Goal: Find specific page/section: Find specific page/section

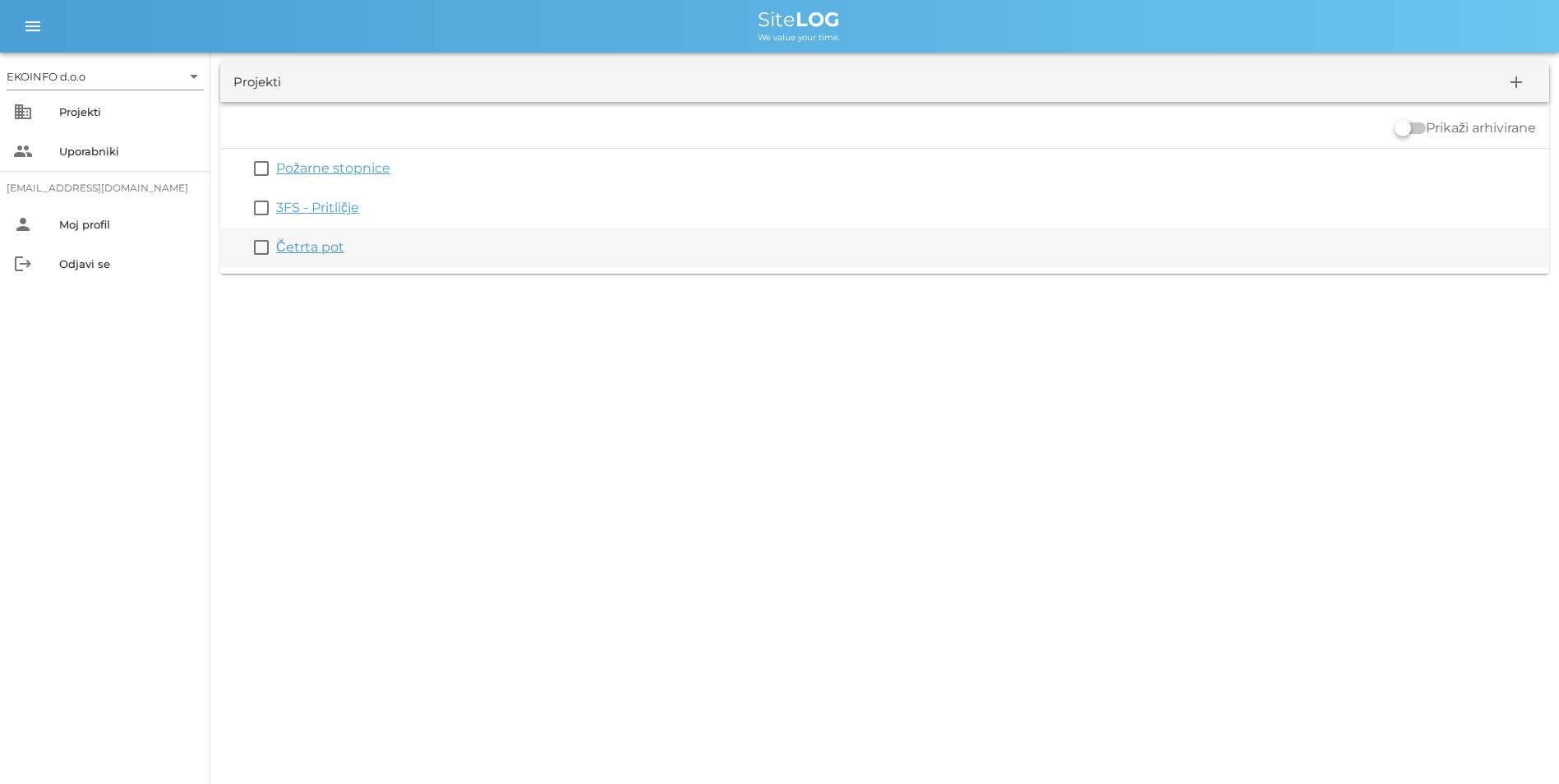
click at [300, 248] on link "Četrta pot" at bounding box center [310, 247] width 68 height 16
click at [288, 247] on link "Četrta pot" at bounding box center [310, 247] width 68 height 16
click at [301, 246] on link "Četrta pot" at bounding box center [310, 247] width 68 height 16
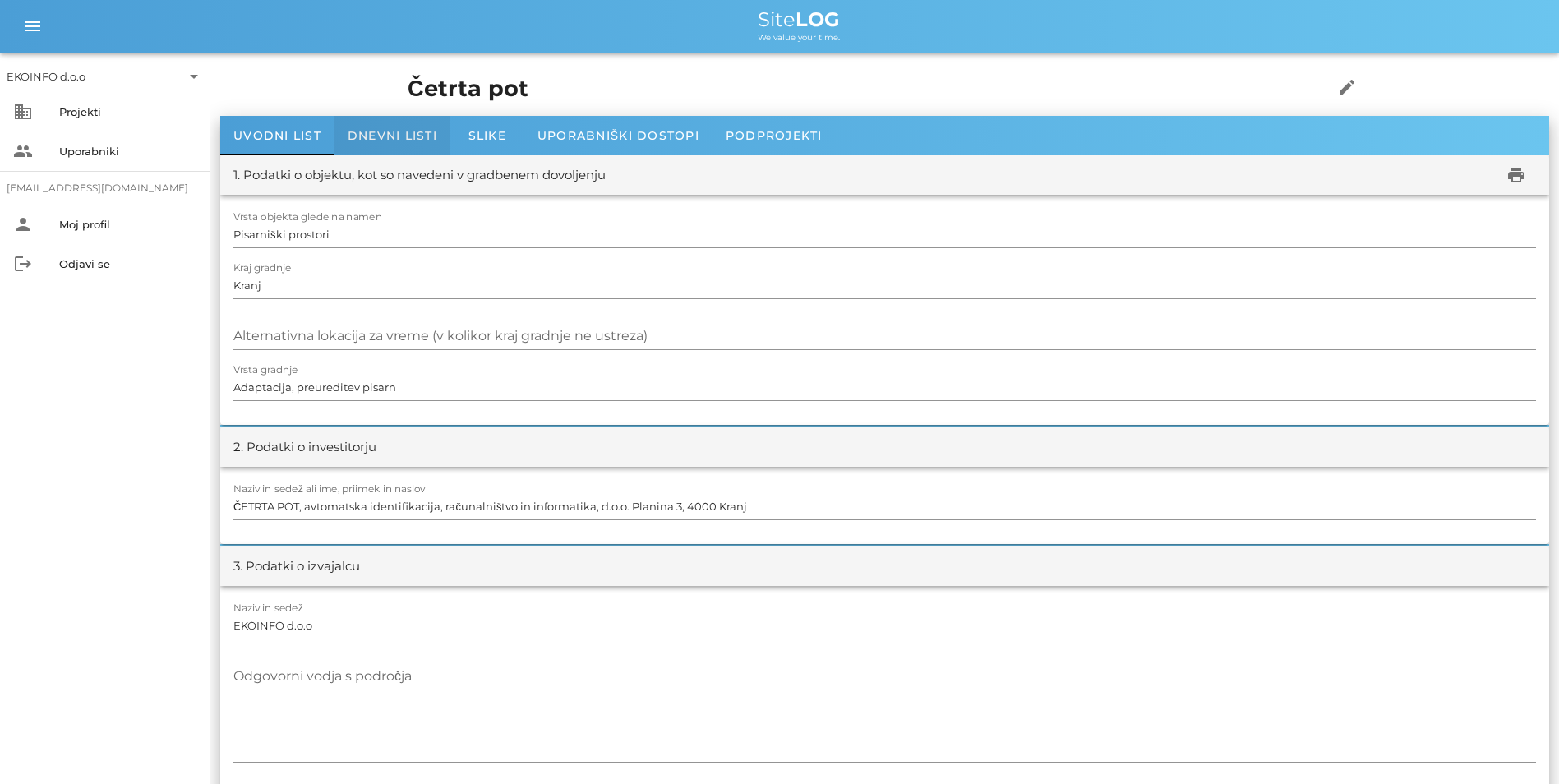
click at [377, 128] on span "Dnevni listi" at bounding box center [393, 135] width 89 height 15
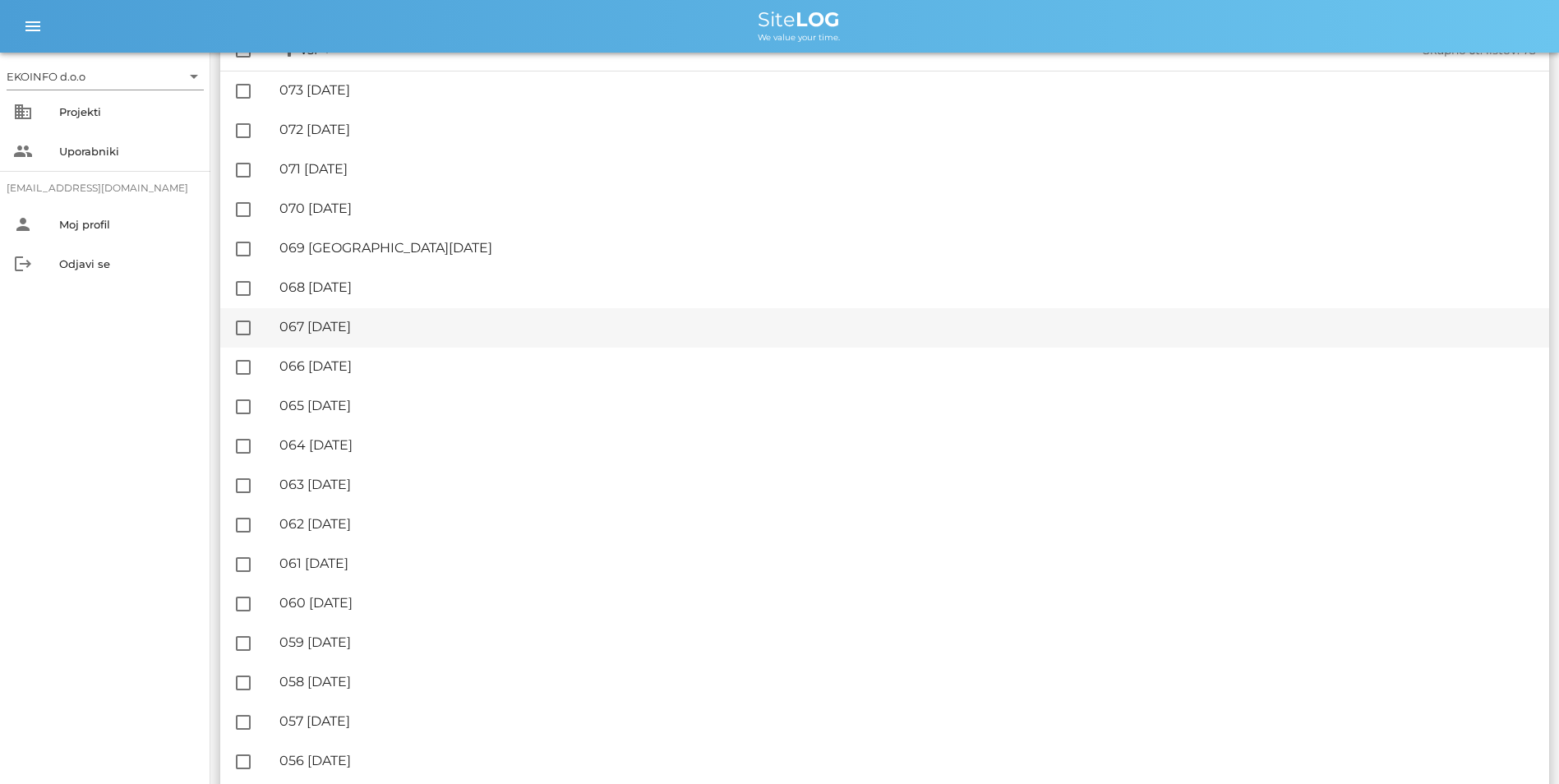
scroll to position [165, 0]
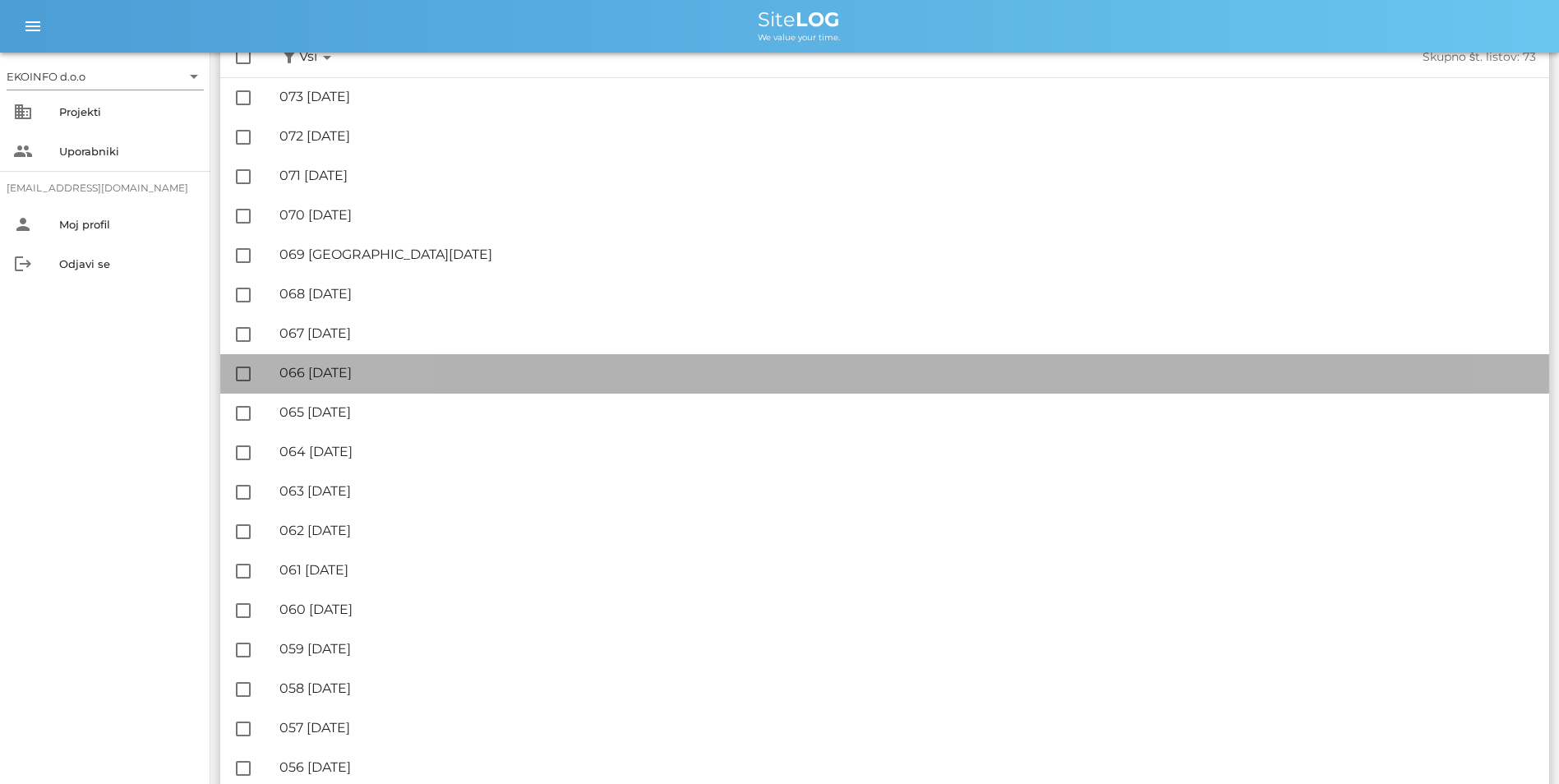
click at [382, 371] on div "🔏 066 [DATE]" at bounding box center [908, 372] width 1257 height 16
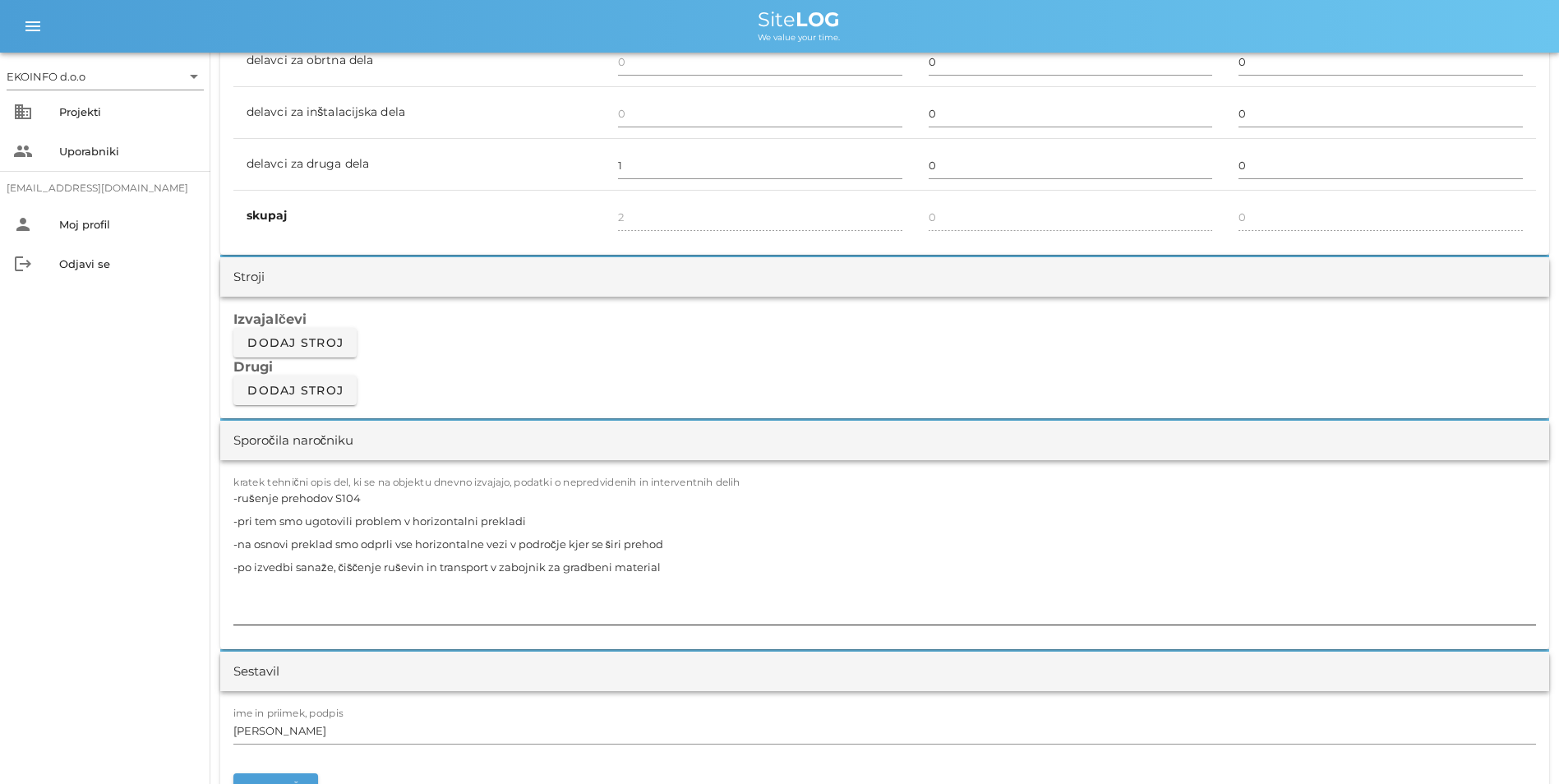
scroll to position [1233, 0]
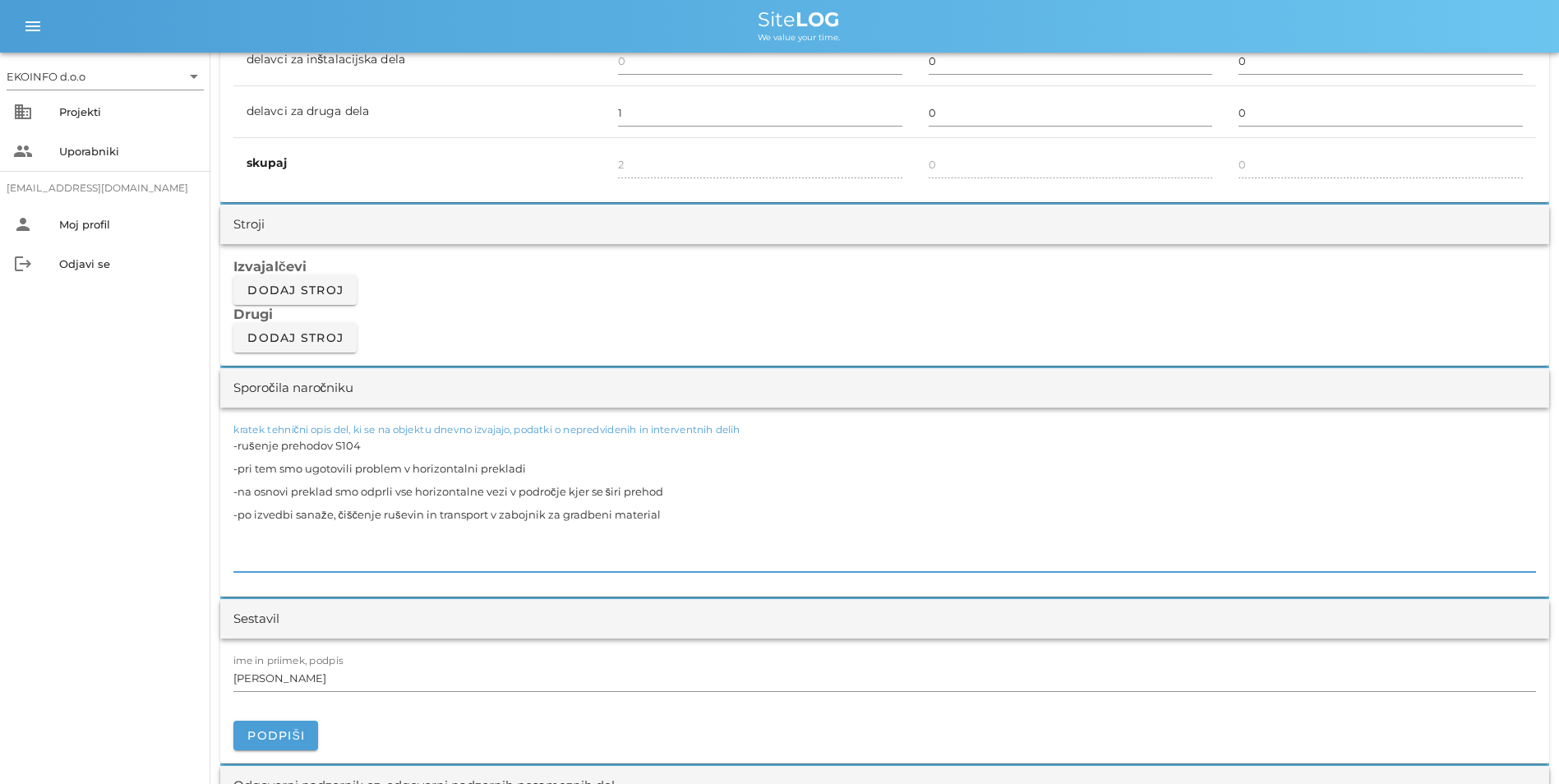
click at [677, 522] on textarea "-rušenje prehodov S104 -pri tem smo ugotovili problem v horizontalni prekladi -…" at bounding box center [884, 503] width 1302 height 138
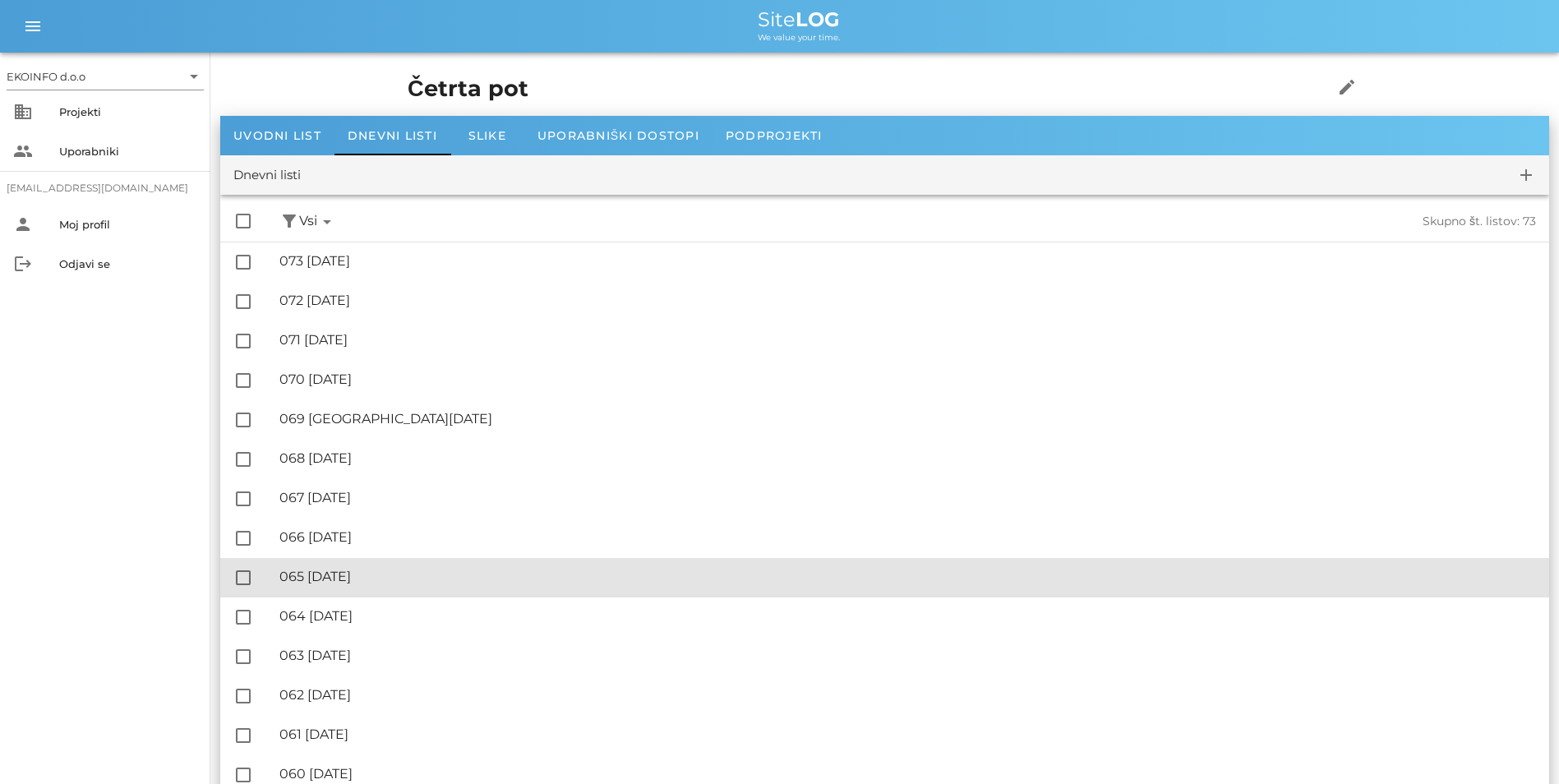
click at [379, 579] on div "🔏 065 [DATE]" at bounding box center [908, 576] width 1257 height 16
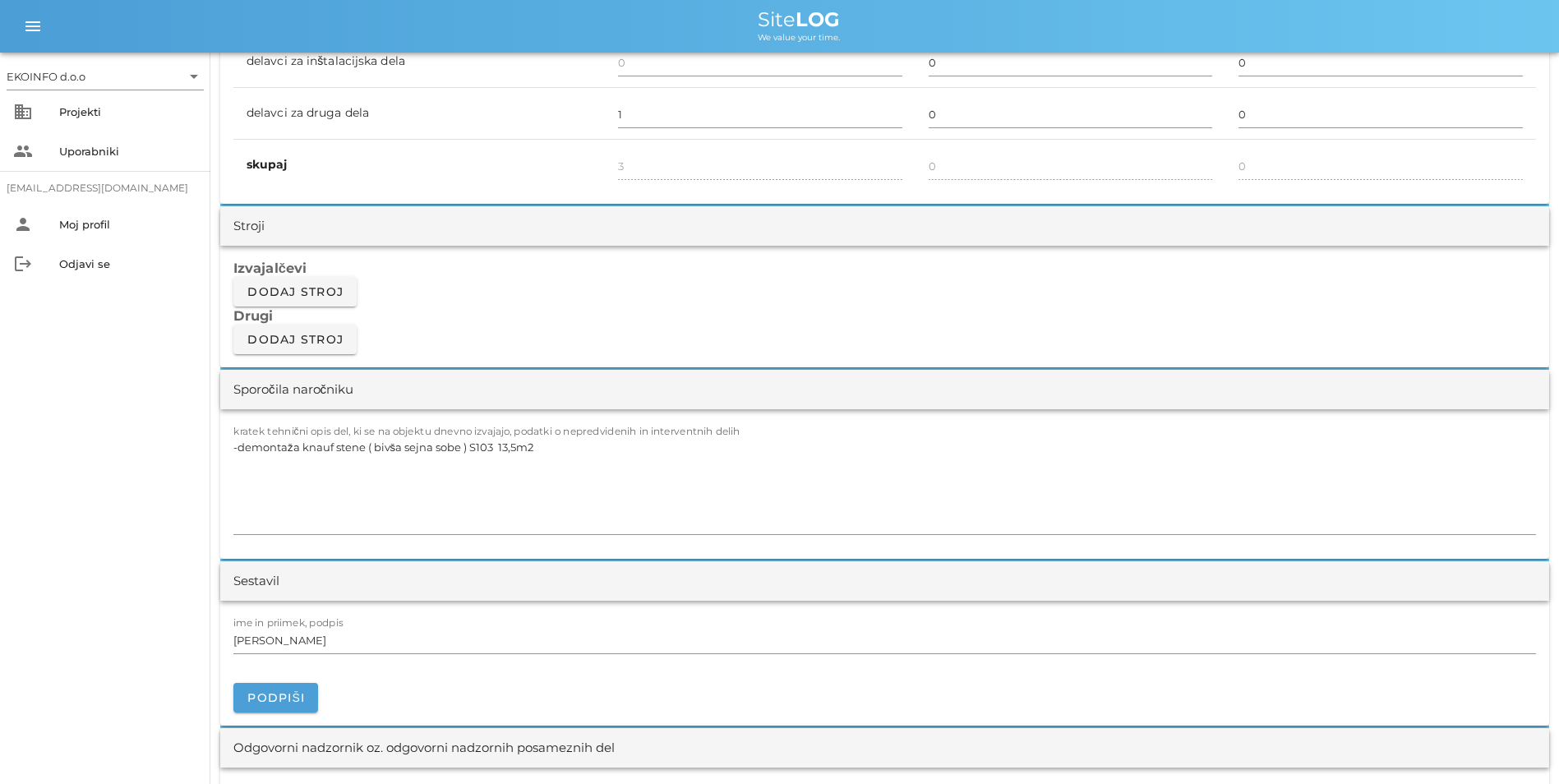
scroll to position [1233, 0]
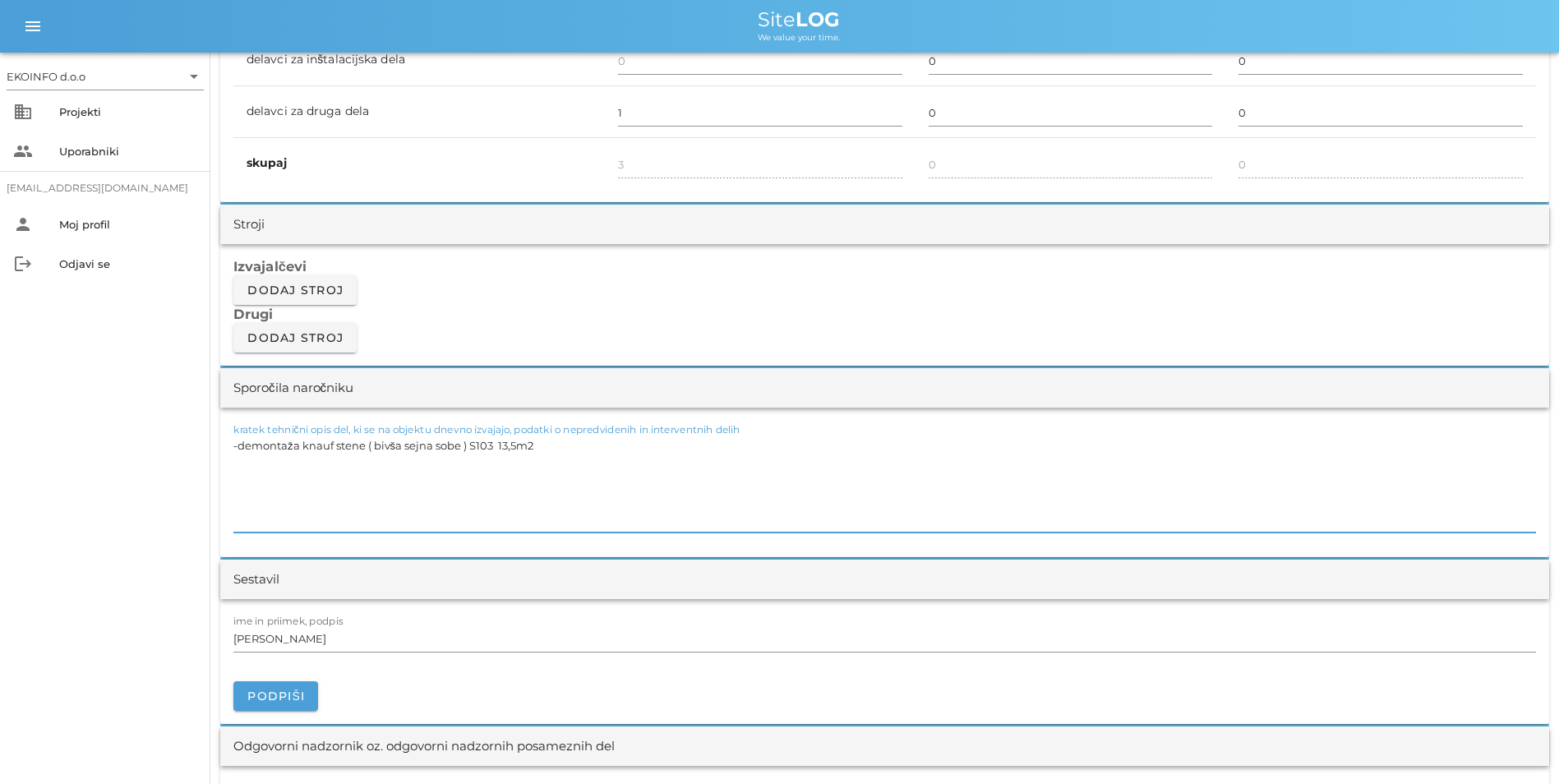
click at [562, 455] on textarea "-demontaža knauf stene ( bivša sejna sobe ) S103 13,5m2" at bounding box center [884, 483] width 1302 height 99
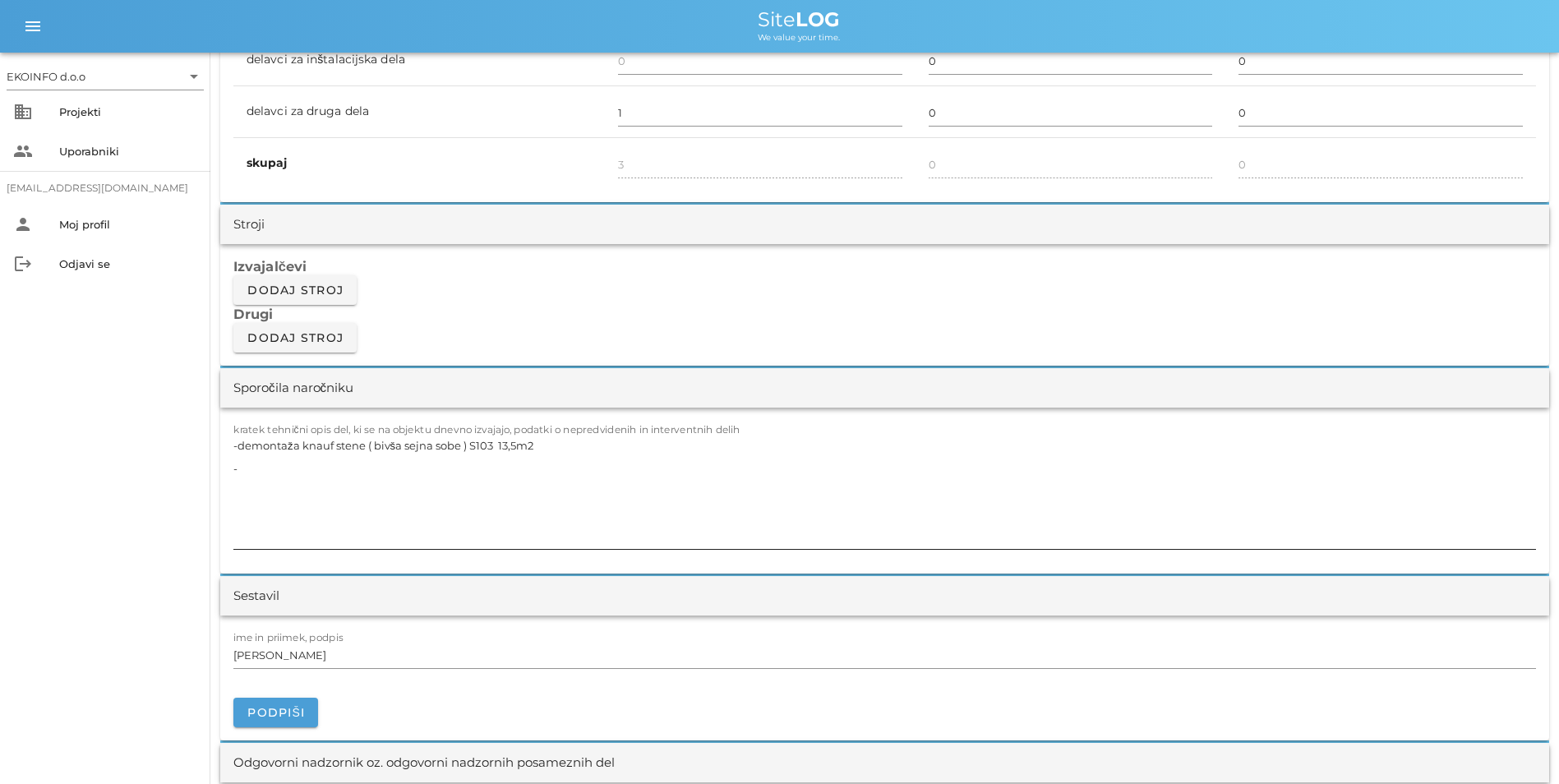
click at [530, 470] on textarea "-demontaža knauf stene ( bivša sejna sobe ) S103 13,5m2 -" at bounding box center [884, 491] width 1302 height 115
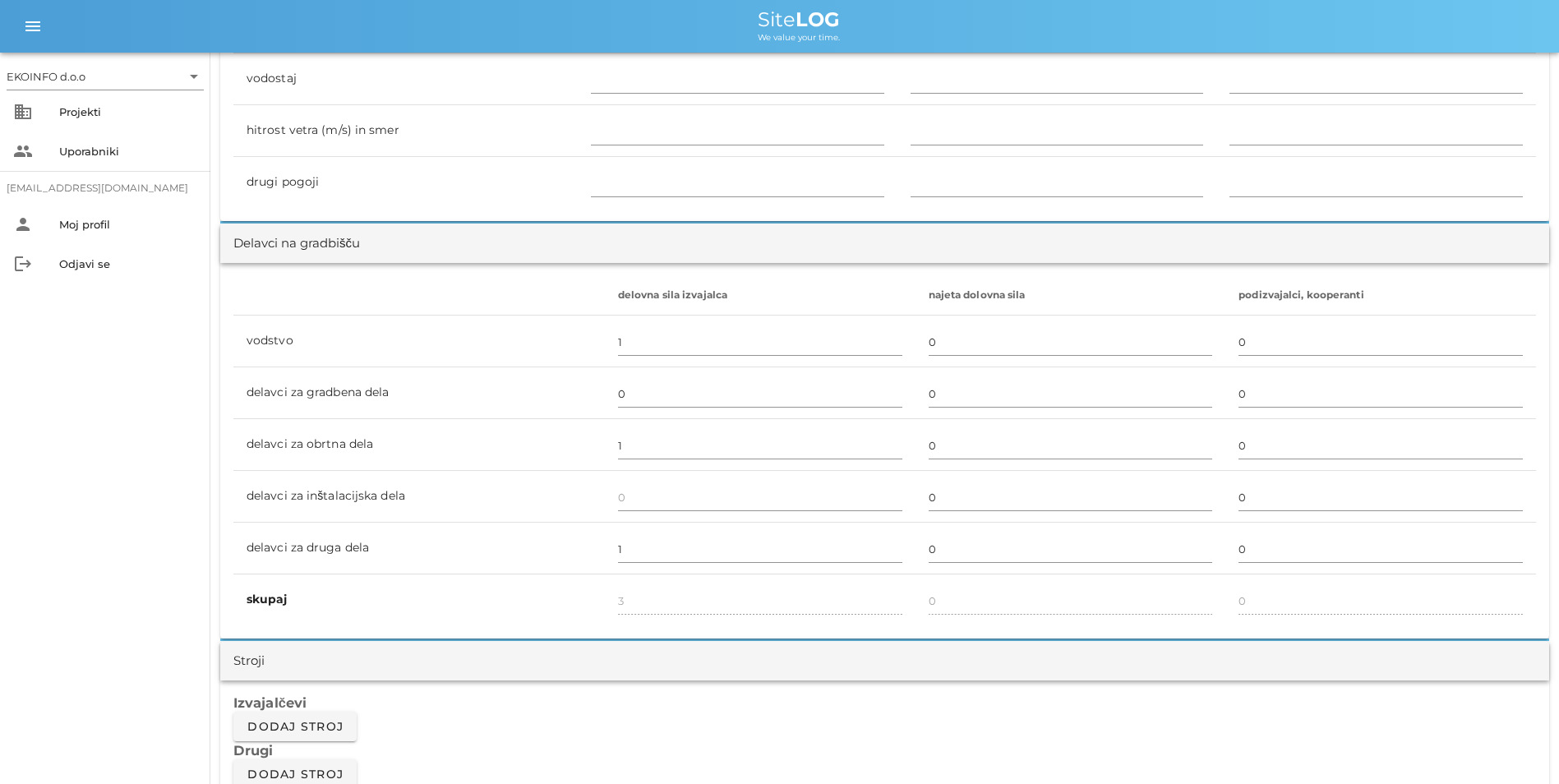
scroll to position [1068, 0]
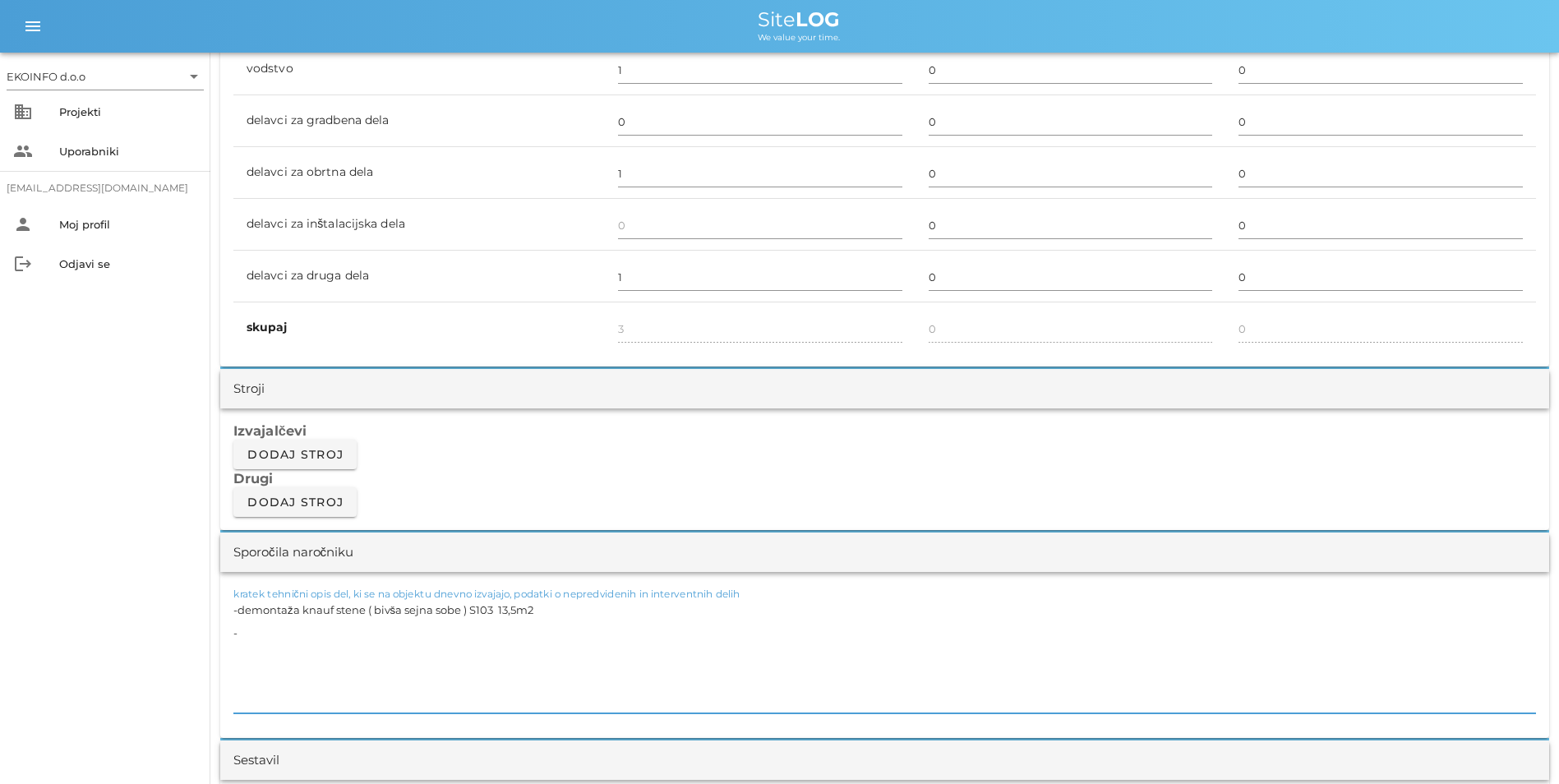
click at [272, 639] on textarea "-demontaža knauf stene ( bivša sejna sobe ) S103 13,5m2 -" at bounding box center [884, 655] width 1302 height 115
click at [279, 629] on textarea "-demontaža knauf stene ( bivša sejna sobe ) S103 13,5m2 -" at bounding box center [884, 655] width 1302 height 115
paste textarea "Po izvedbi čiščenje ruševin in transport v zabojnik za gradbeni material"
click at [248, 636] on textarea "-demontaža knauf stene ( bivša sejna sobe ) S103 13,5m2 - Po izvedbi čiščenje r…" at bounding box center [884, 655] width 1302 height 115
click at [615, 676] on textarea "-demontaža knauf stene ( bivša sejna sobe ) S103 13,5m2 - po izvedbi čiščenje r…" at bounding box center [884, 655] width 1302 height 115
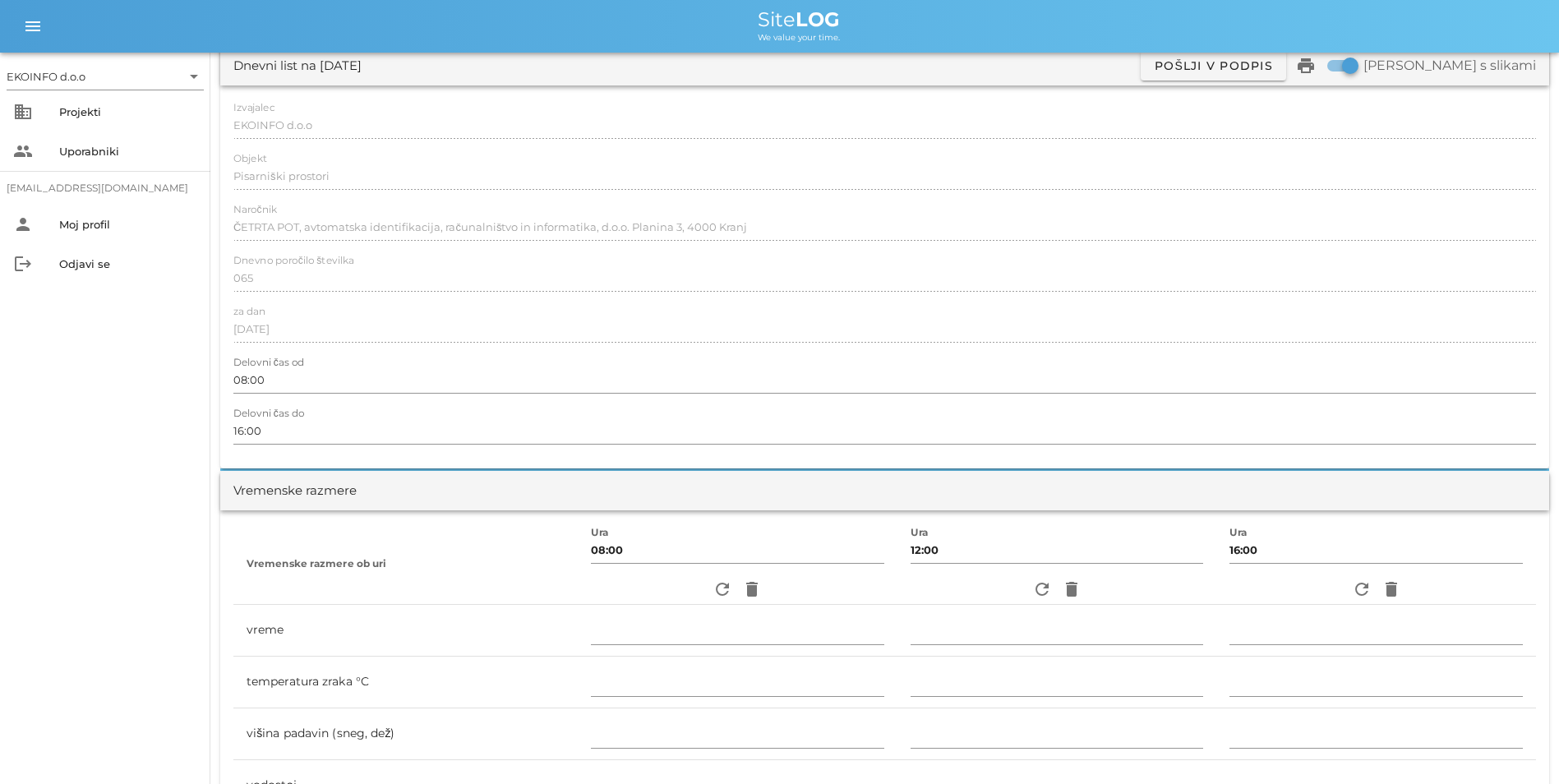
scroll to position [0, 0]
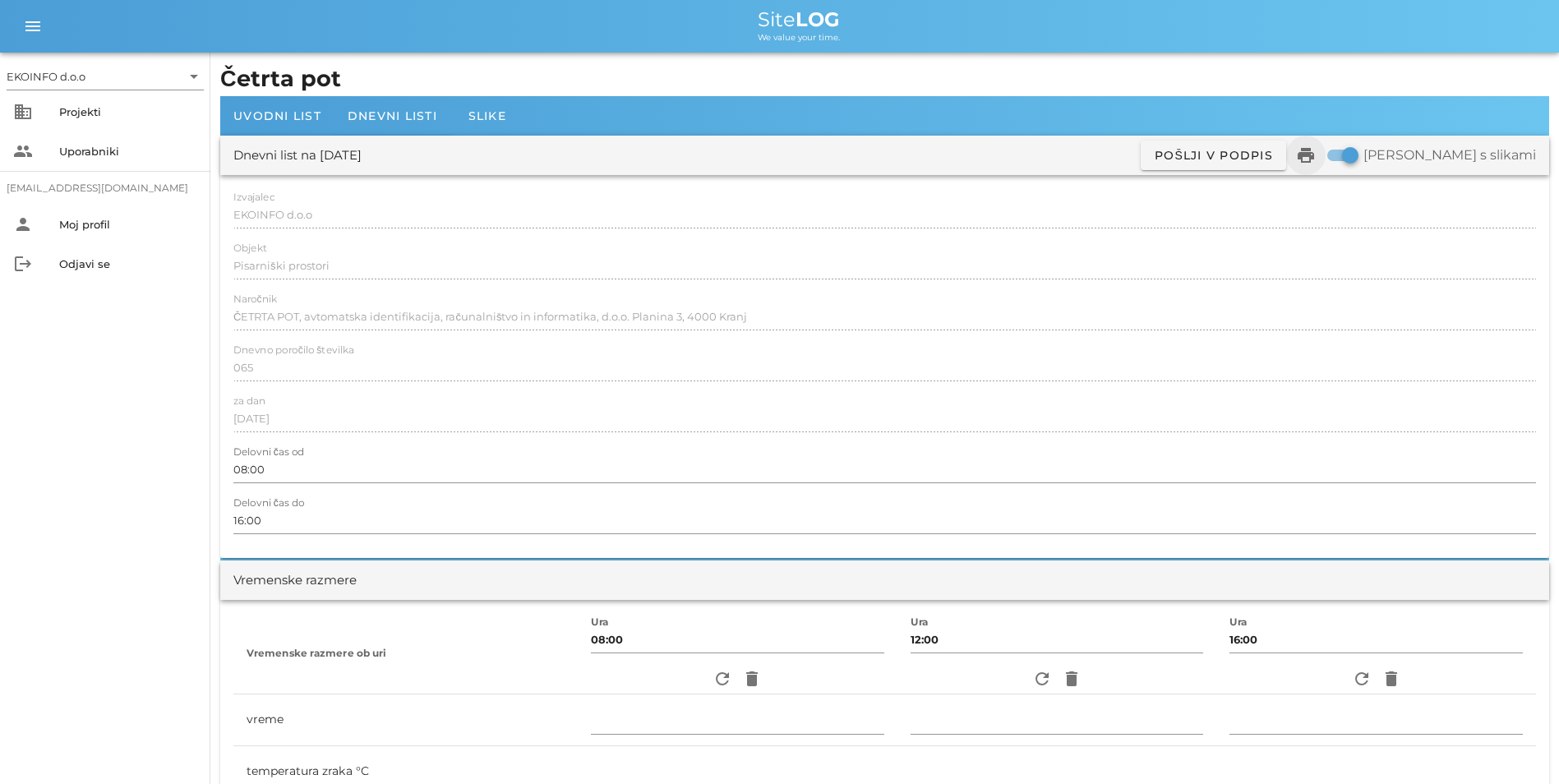
type textarea "-demontaža knauf stene ( bivša sejna sobe ) S103 13,5m2 - po izvedbi čiščenje r…"
click at [1315, 159] on icon "print" at bounding box center [1306, 155] width 20 height 20
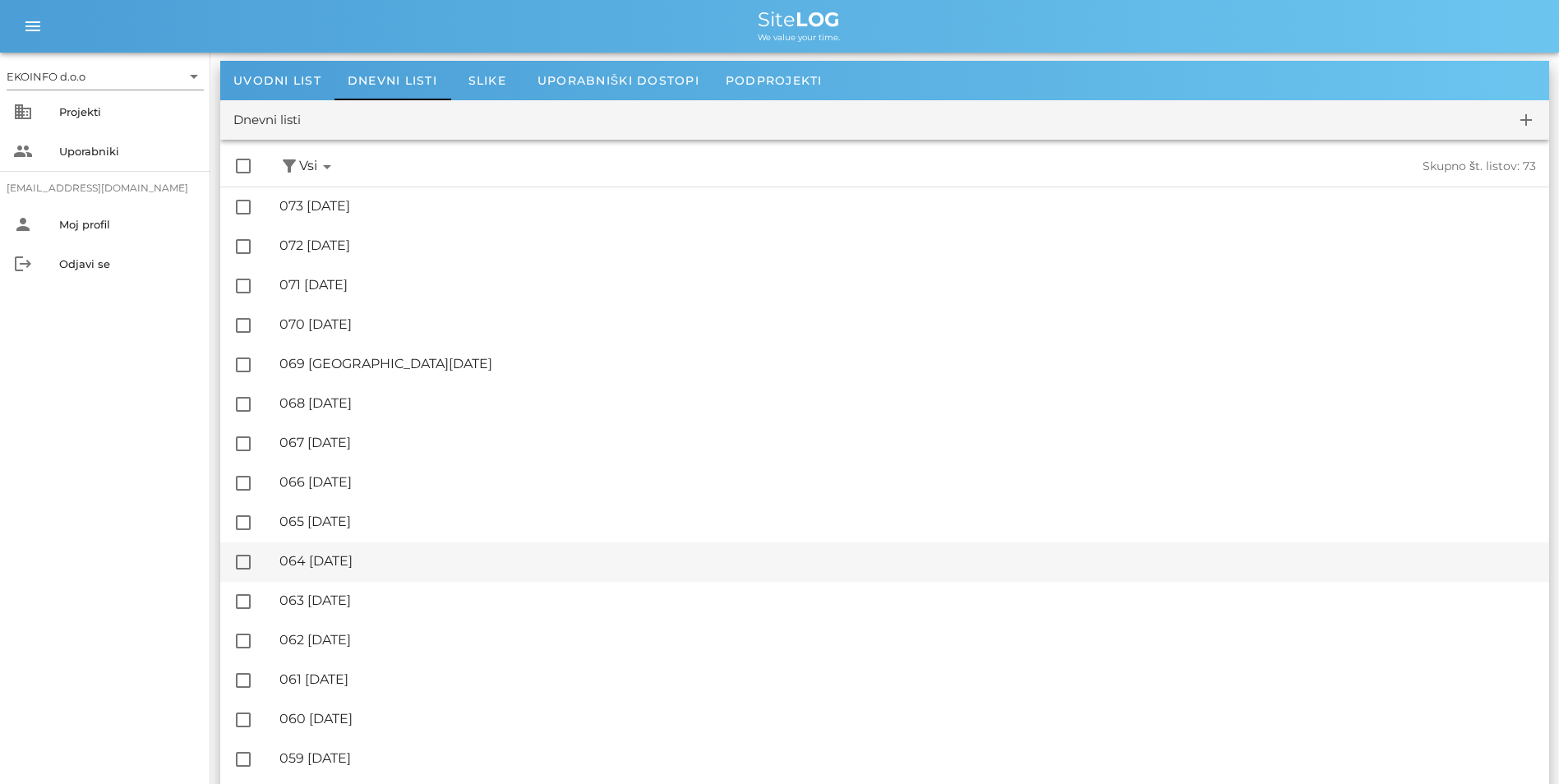
scroll to position [82, 0]
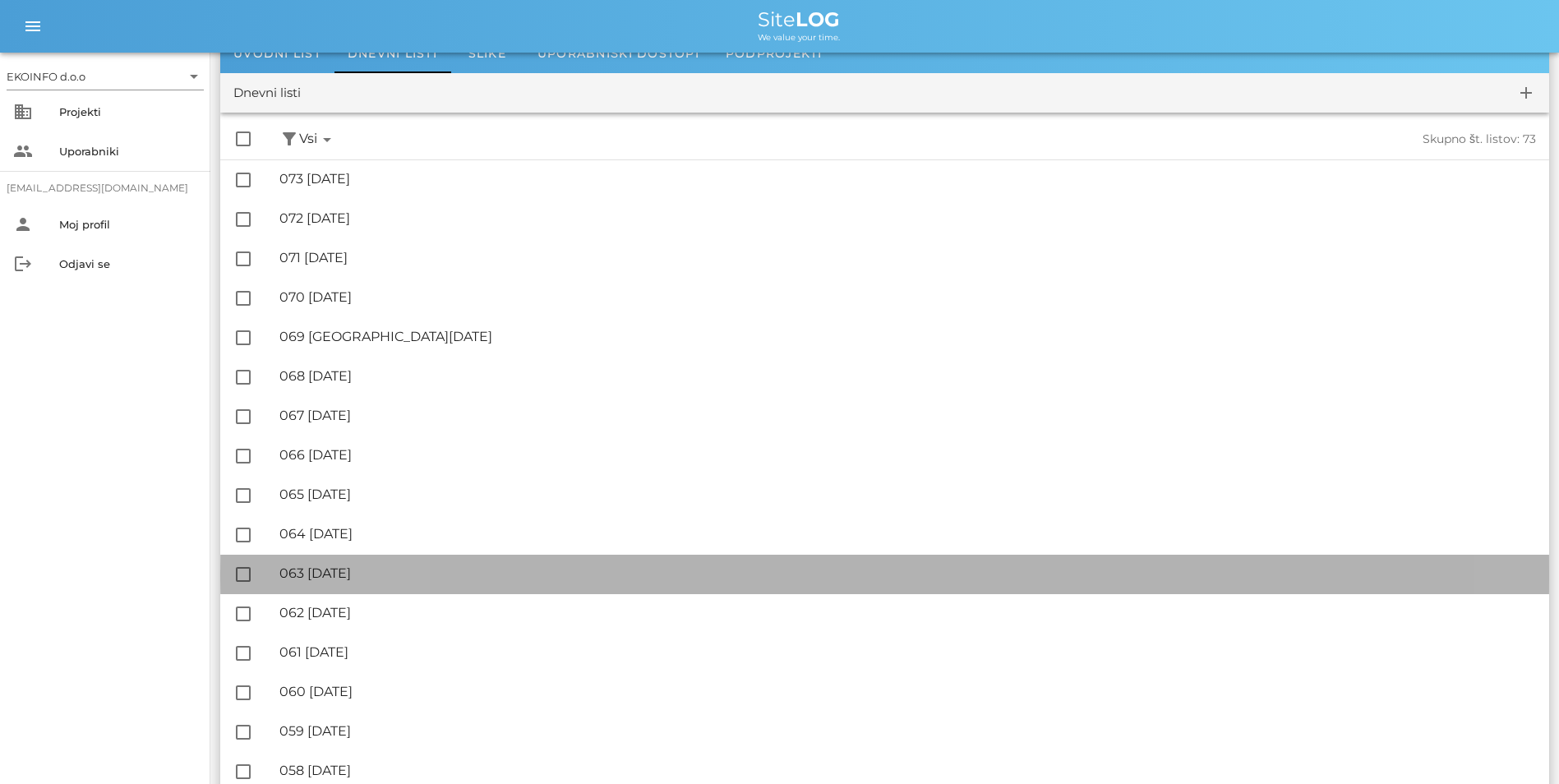
click at [368, 578] on div "🔏 063 [DATE]" at bounding box center [908, 573] width 1257 height 16
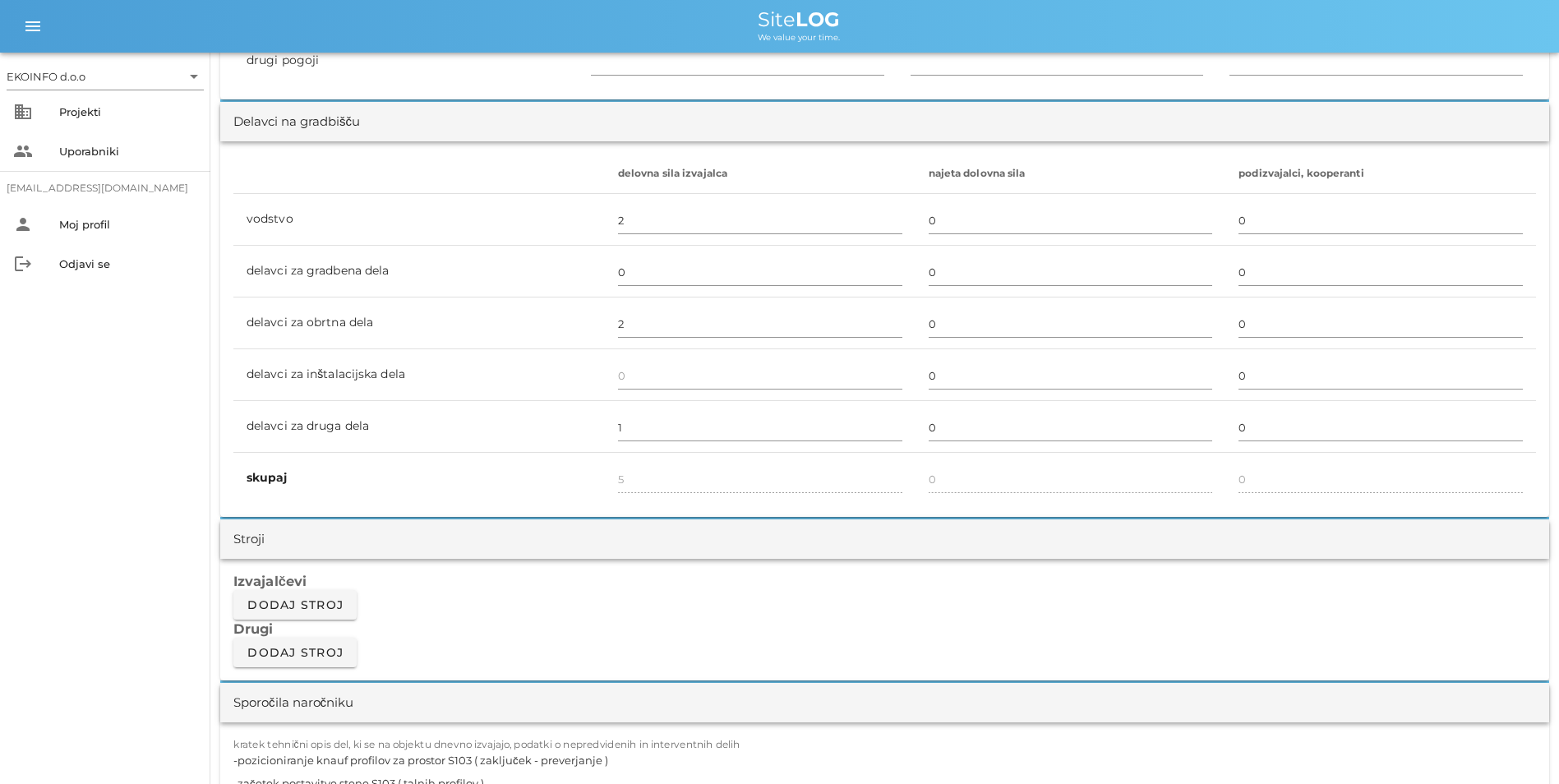
scroll to position [1150, 0]
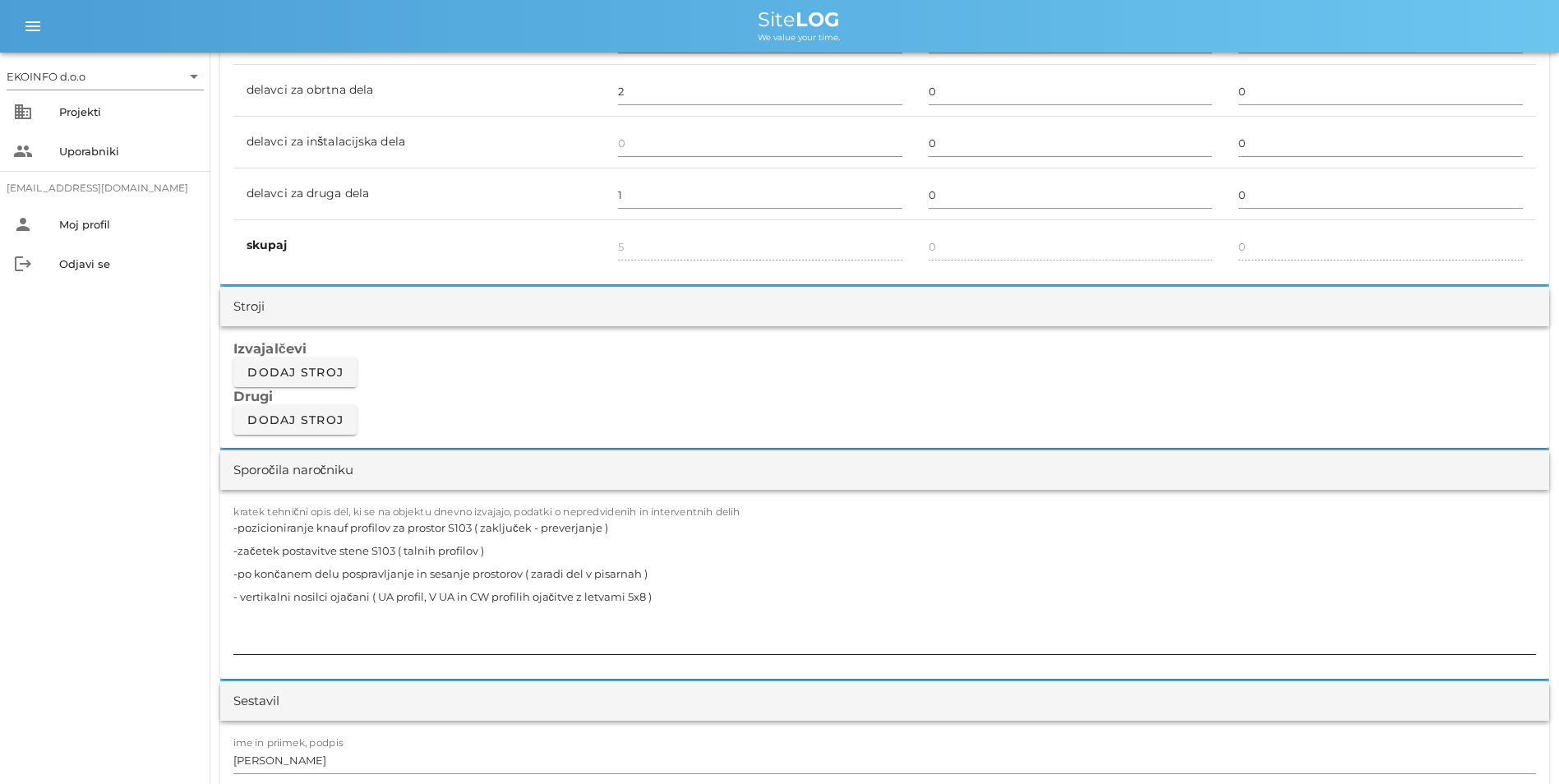
click at [364, 608] on textarea "-pozicioniranje knauf profilov za prostor S103 ( zaključek - preverjanje ) -zač…" at bounding box center [884, 585] width 1302 height 138
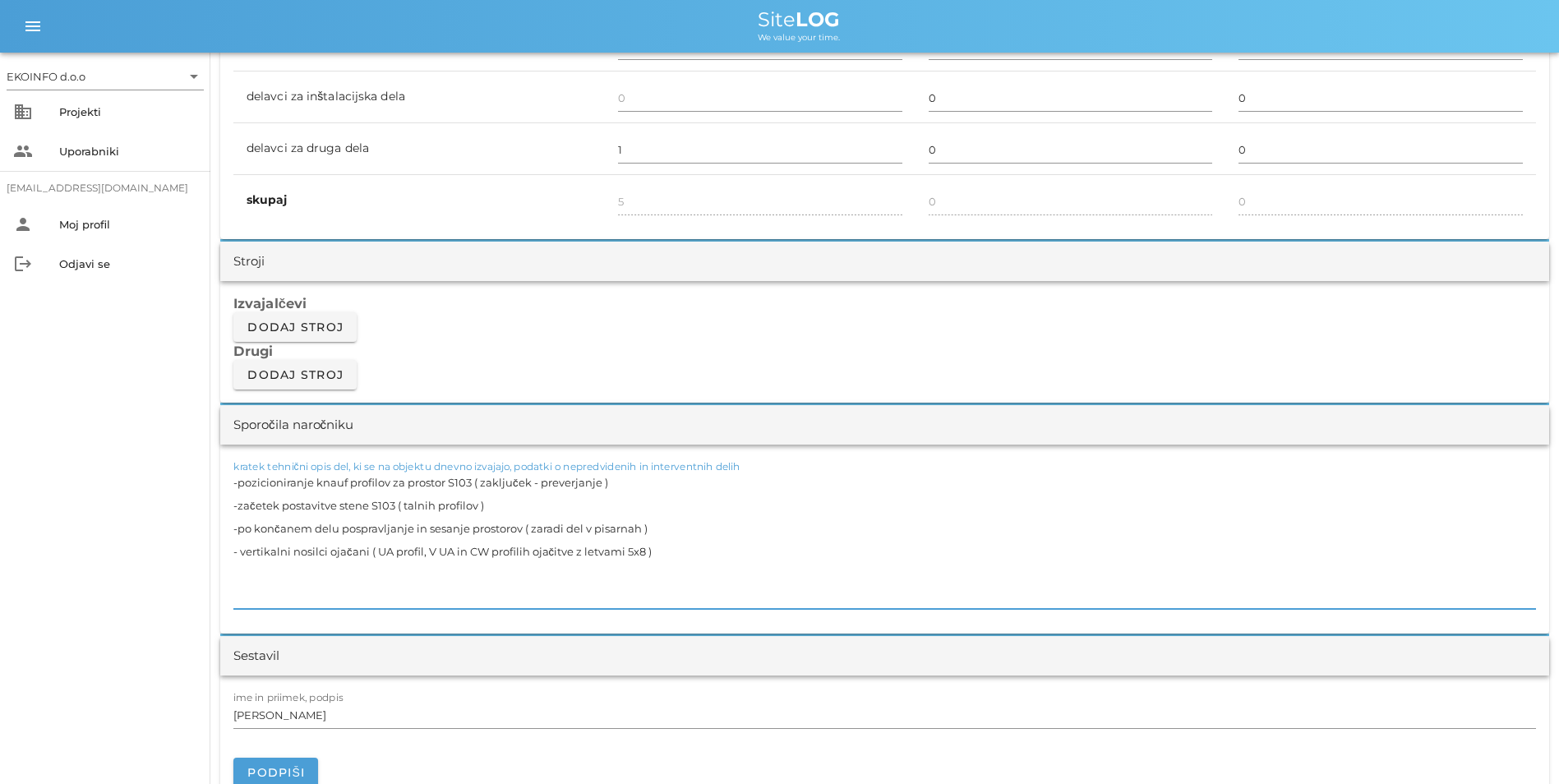
scroll to position [1233, 0]
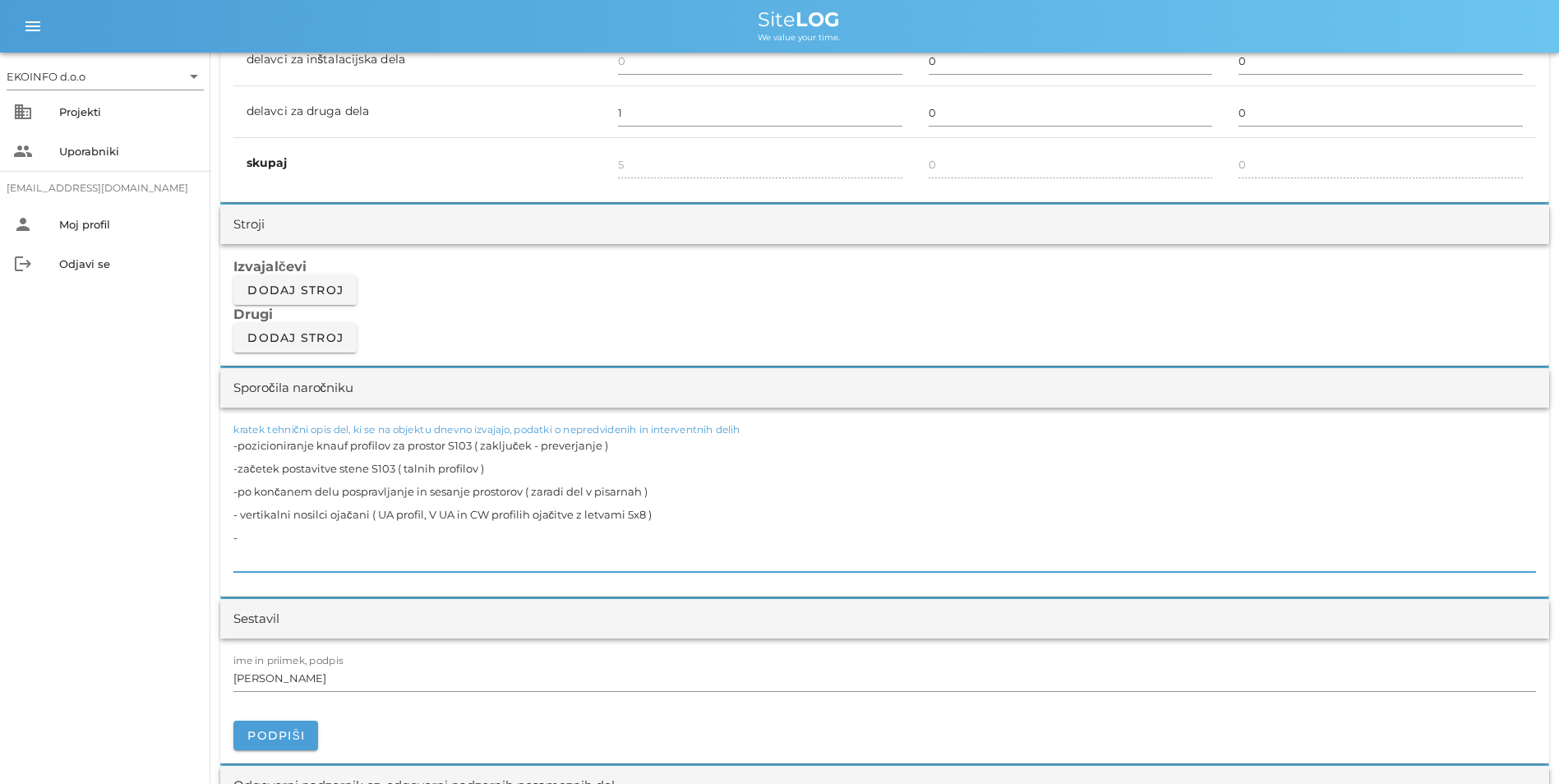
drag, startPoint x: 241, startPoint y: 513, endPoint x: 655, endPoint y: 513, distance: 414.0
click at [655, 513] on textarea "-pozicioniranje knauf profilov za prostor S103 ( zaključek - preverjanje ) -zač…" at bounding box center [884, 503] width 1302 height 138
click at [423, 532] on textarea "-pozicioniranje knauf profilov za prostor S103 ( zaključek - preverjanje ) -zač…" at bounding box center [884, 503] width 1302 height 138
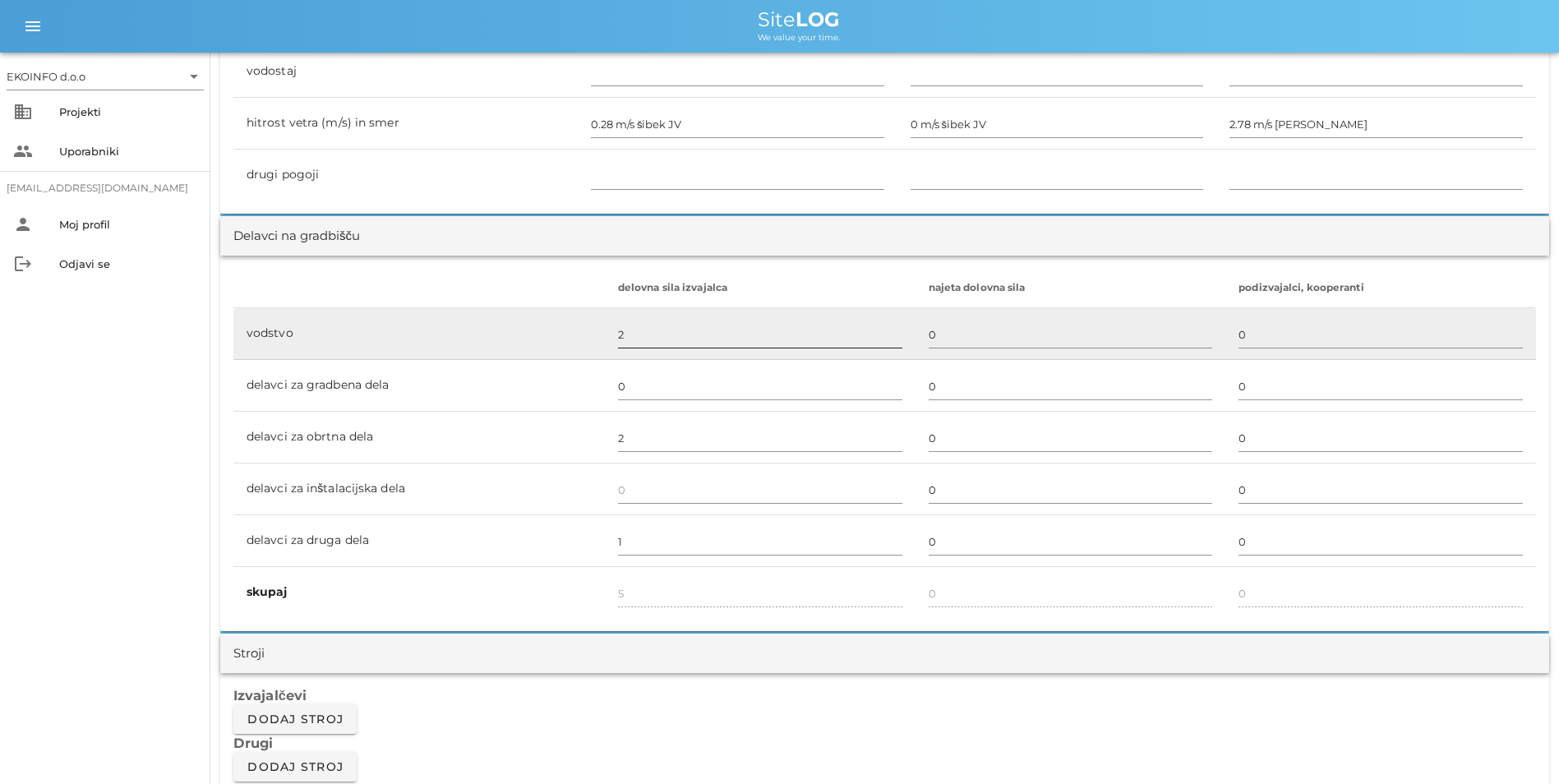
scroll to position [822, 0]
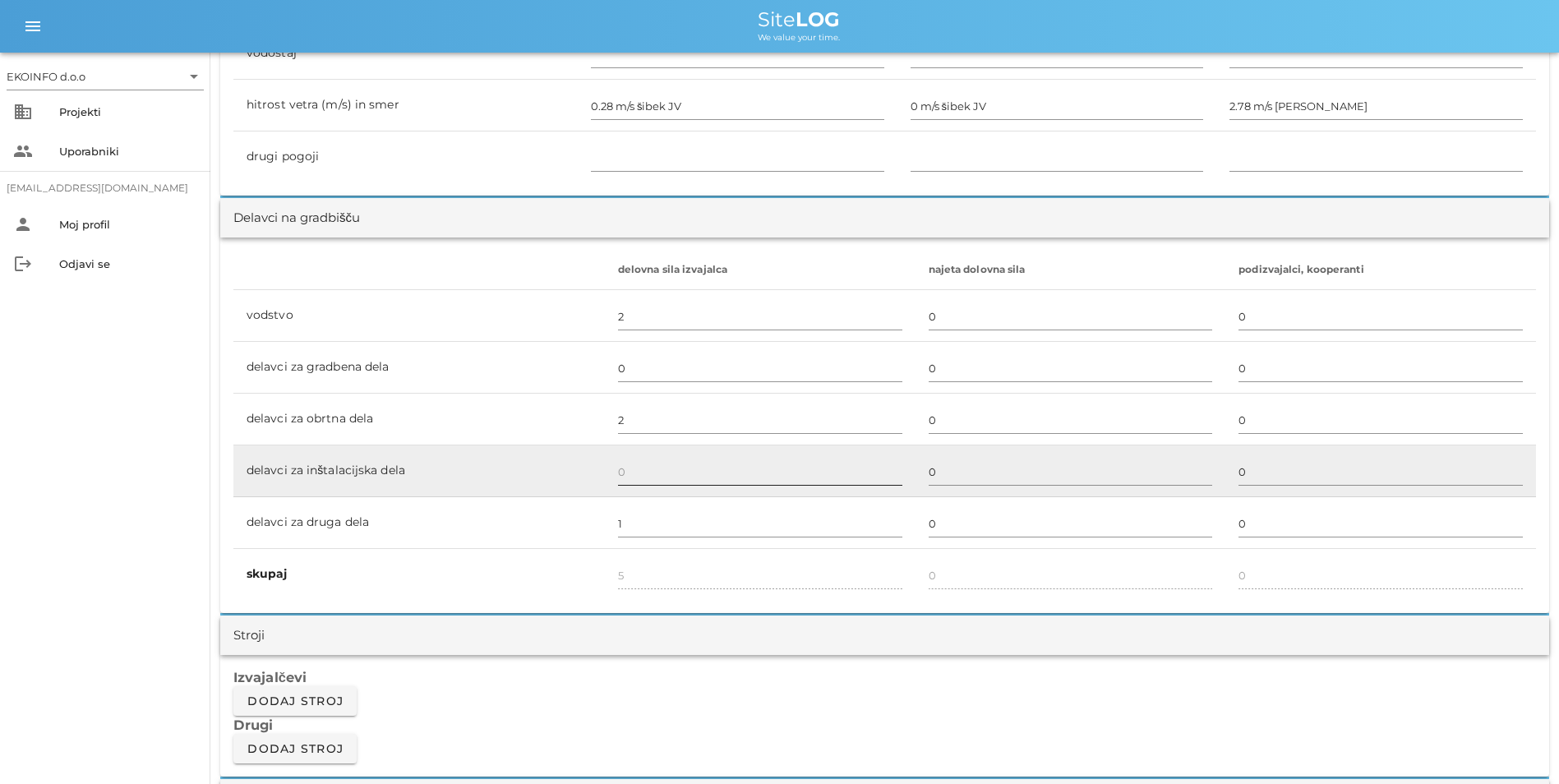
type textarea "-pozicioniranje knauf profilov za prostor S103 ( zaključek - preverjanje ) -zač…"
click at [622, 464] on input "text" at bounding box center [760, 471] width 284 height 26
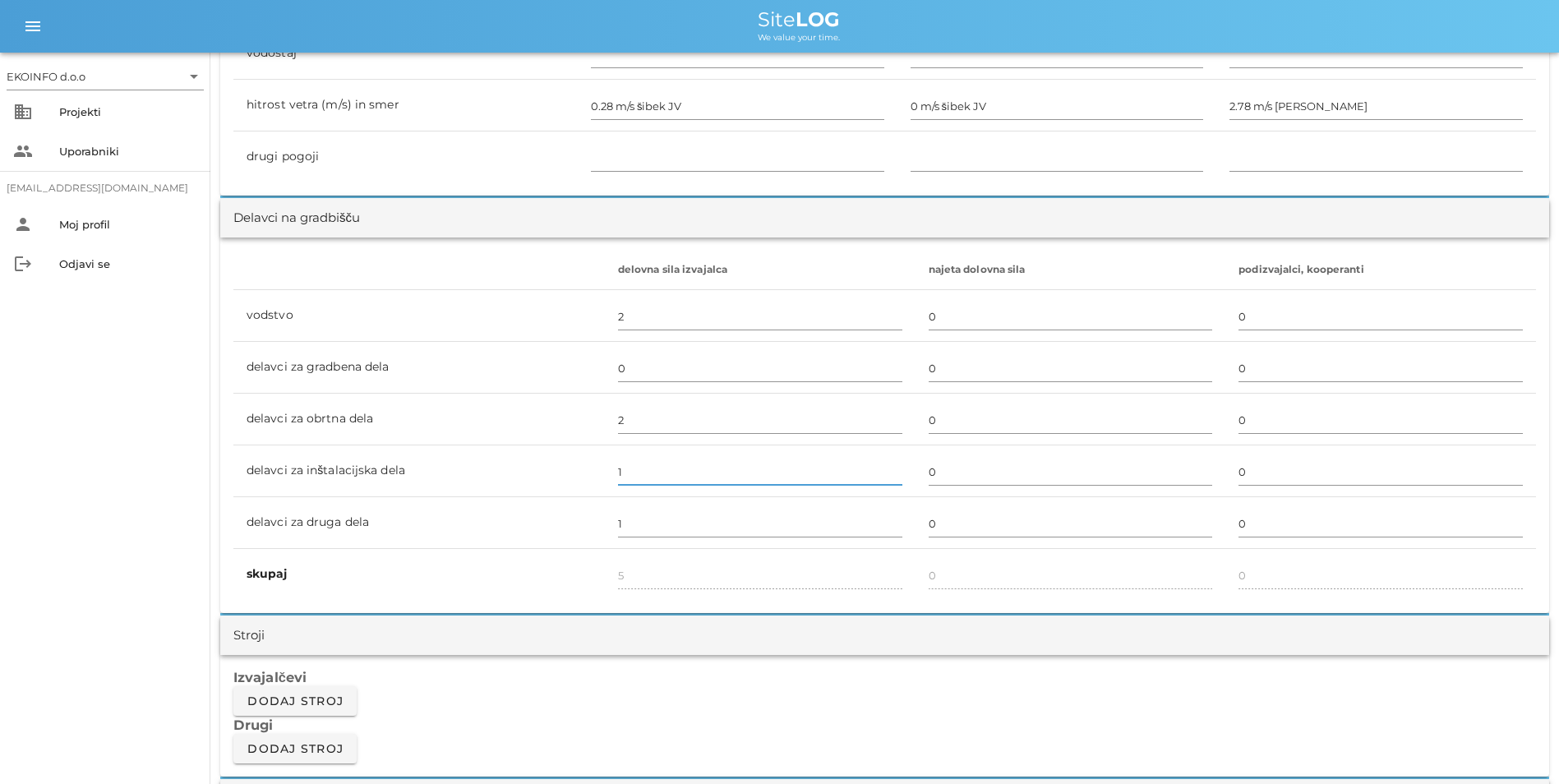
type input "1"
type input "6"
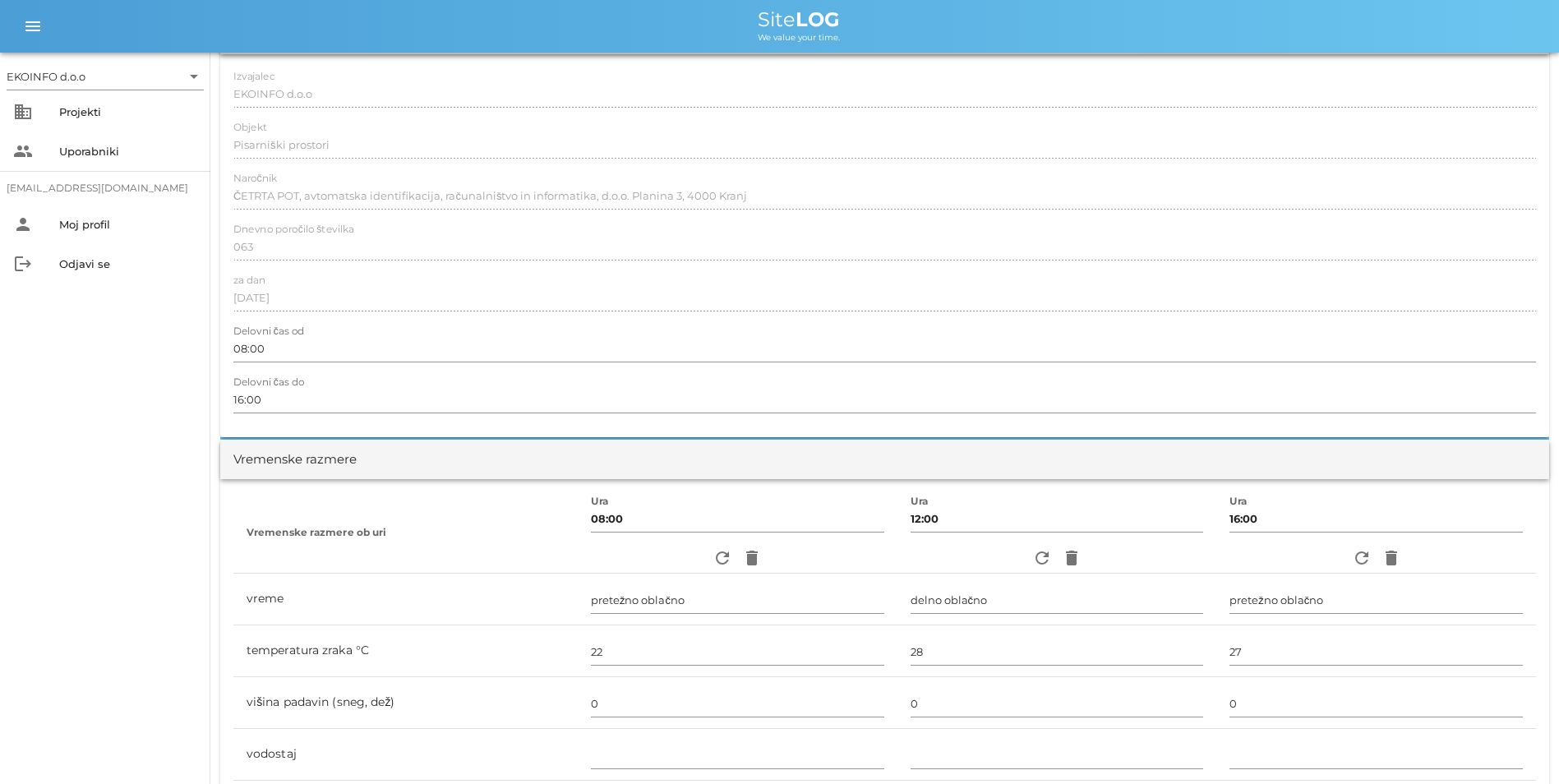
scroll to position [0, 0]
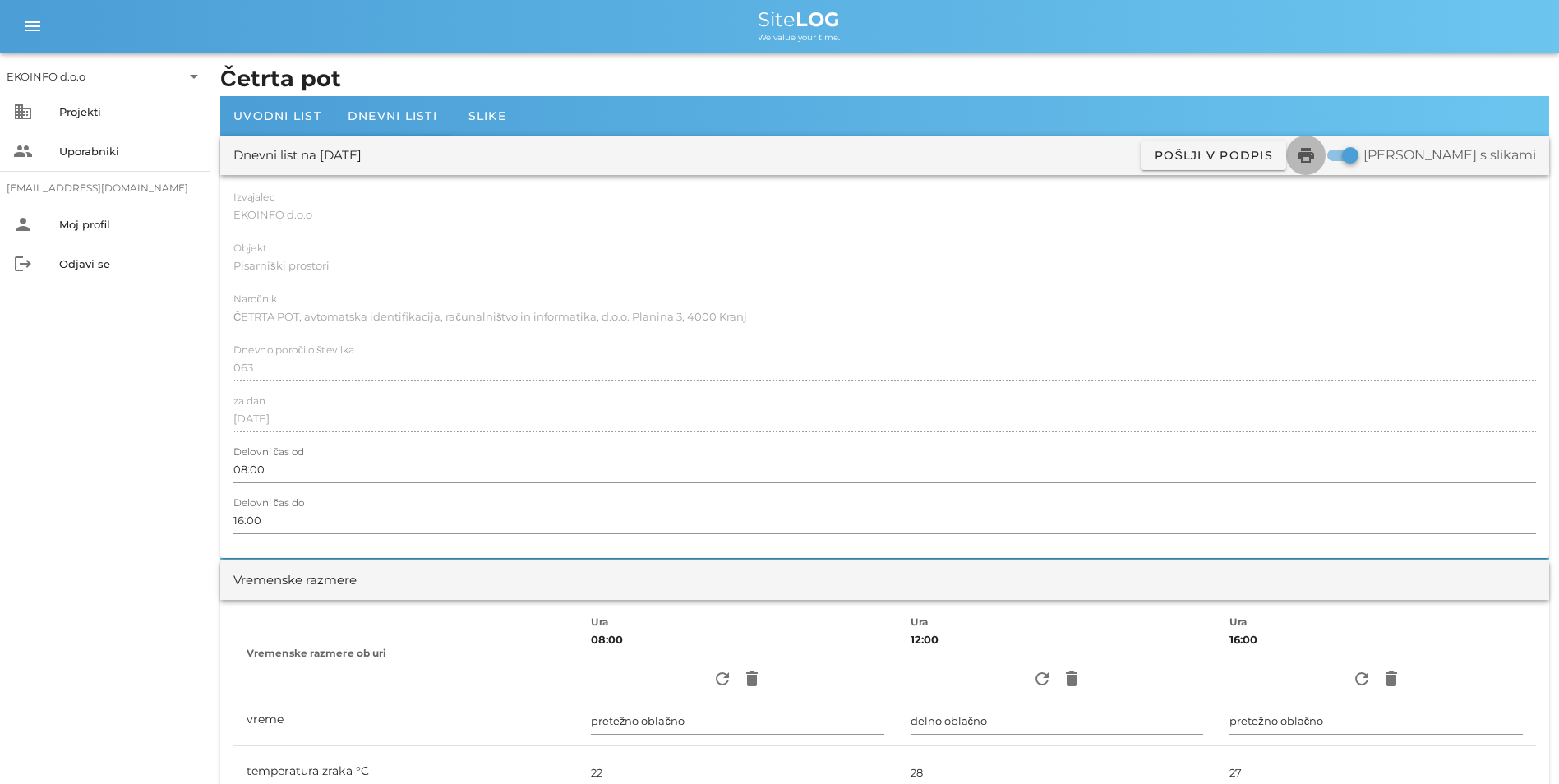
click at [1315, 159] on icon "print" at bounding box center [1306, 155] width 20 height 20
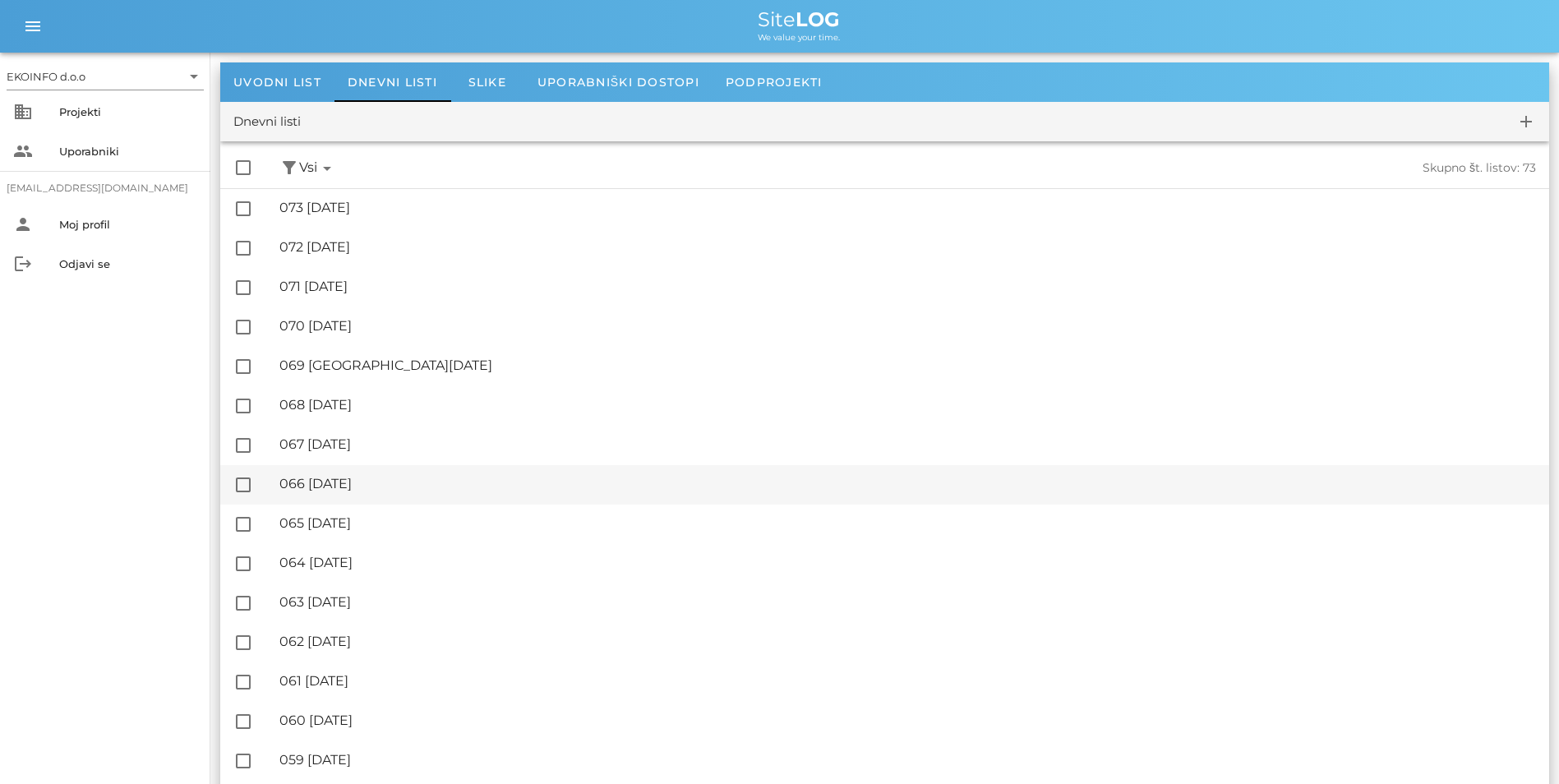
scroll to position [82, 0]
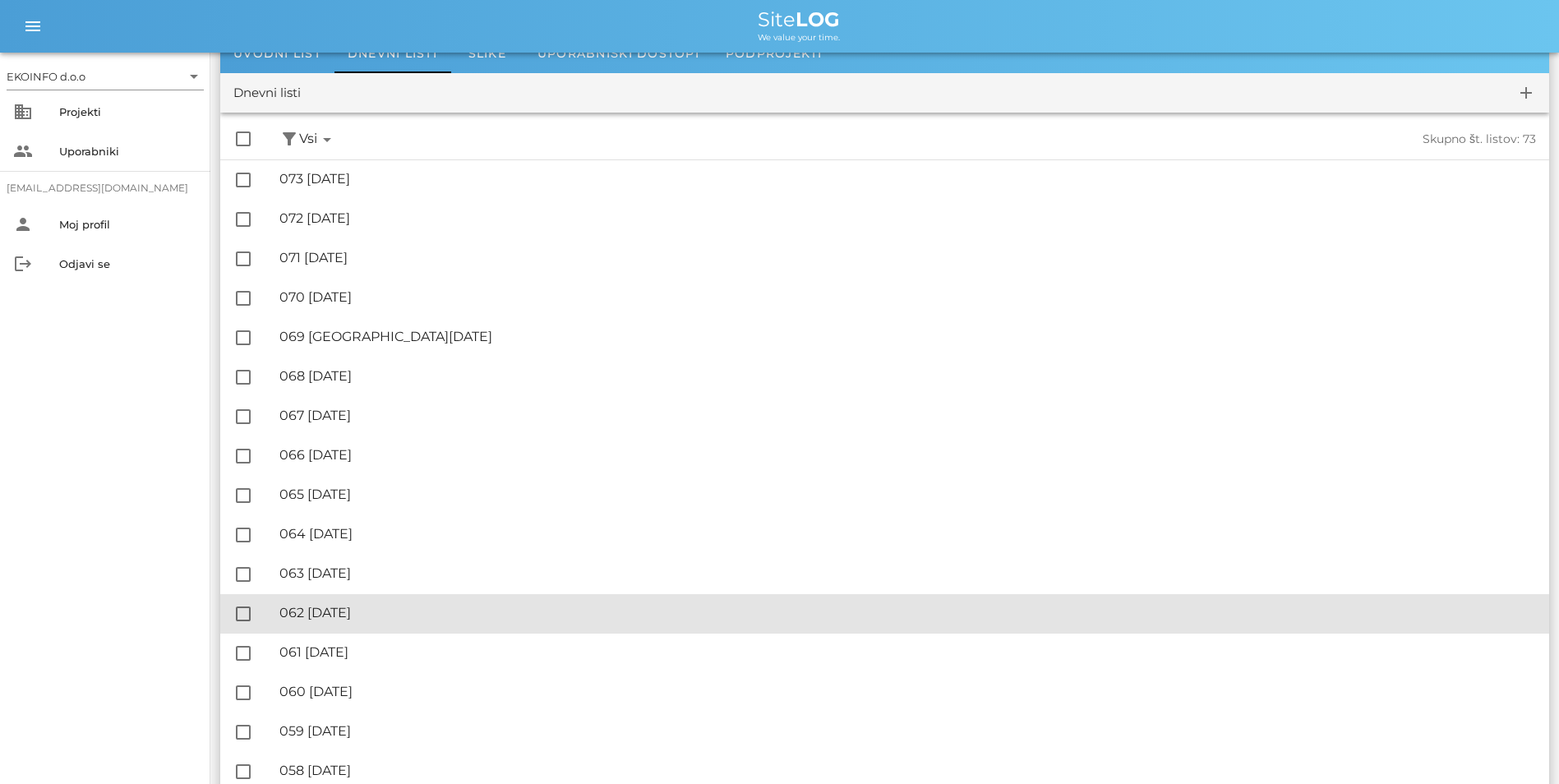
click at [367, 611] on div "🔏 062 [GEOGRAPHIC_DATA][DATE]" at bounding box center [908, 612] width 1257 height 16
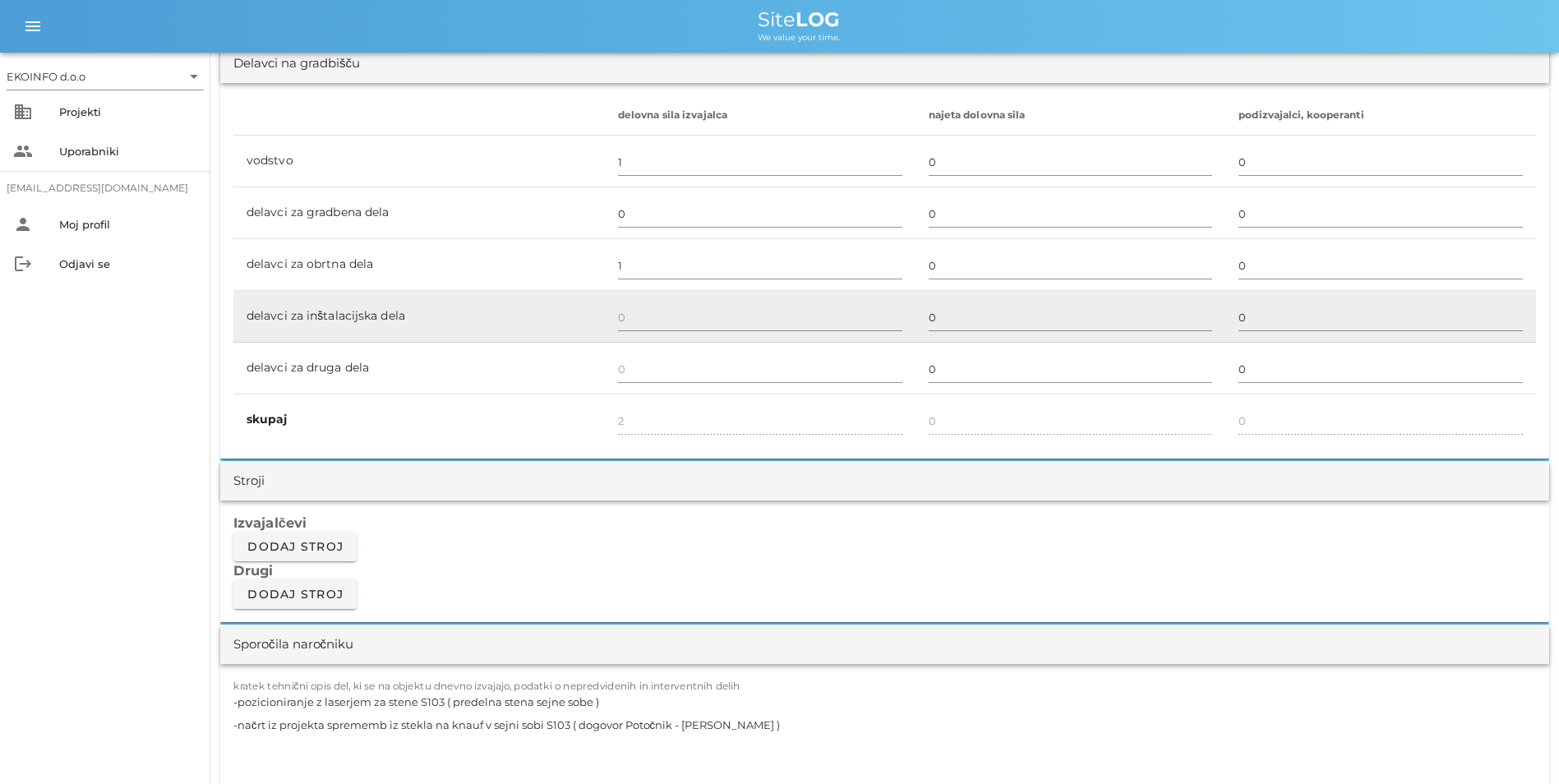
scroll to position [1233, 0]
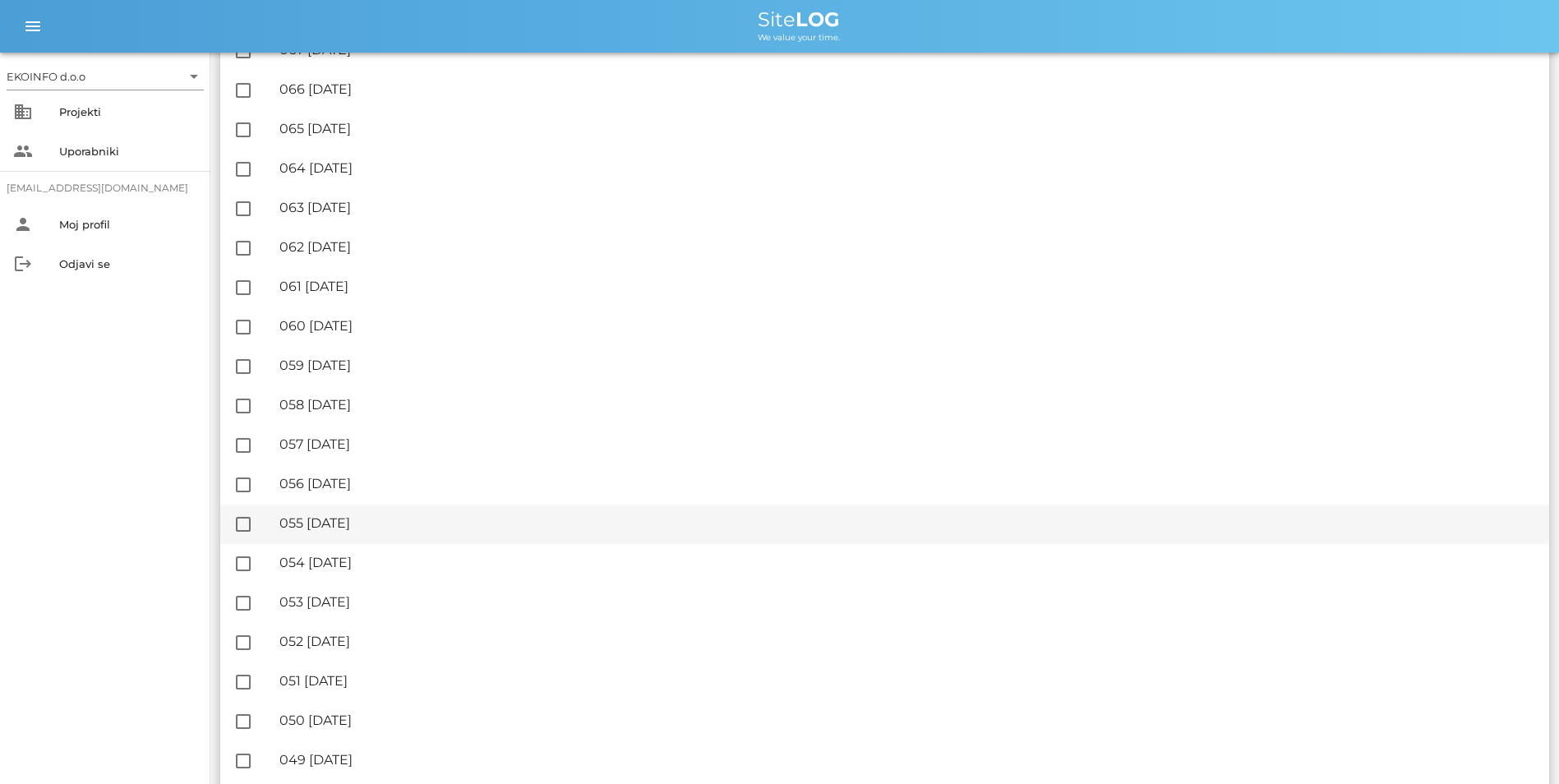
scroll to position [411, 0]
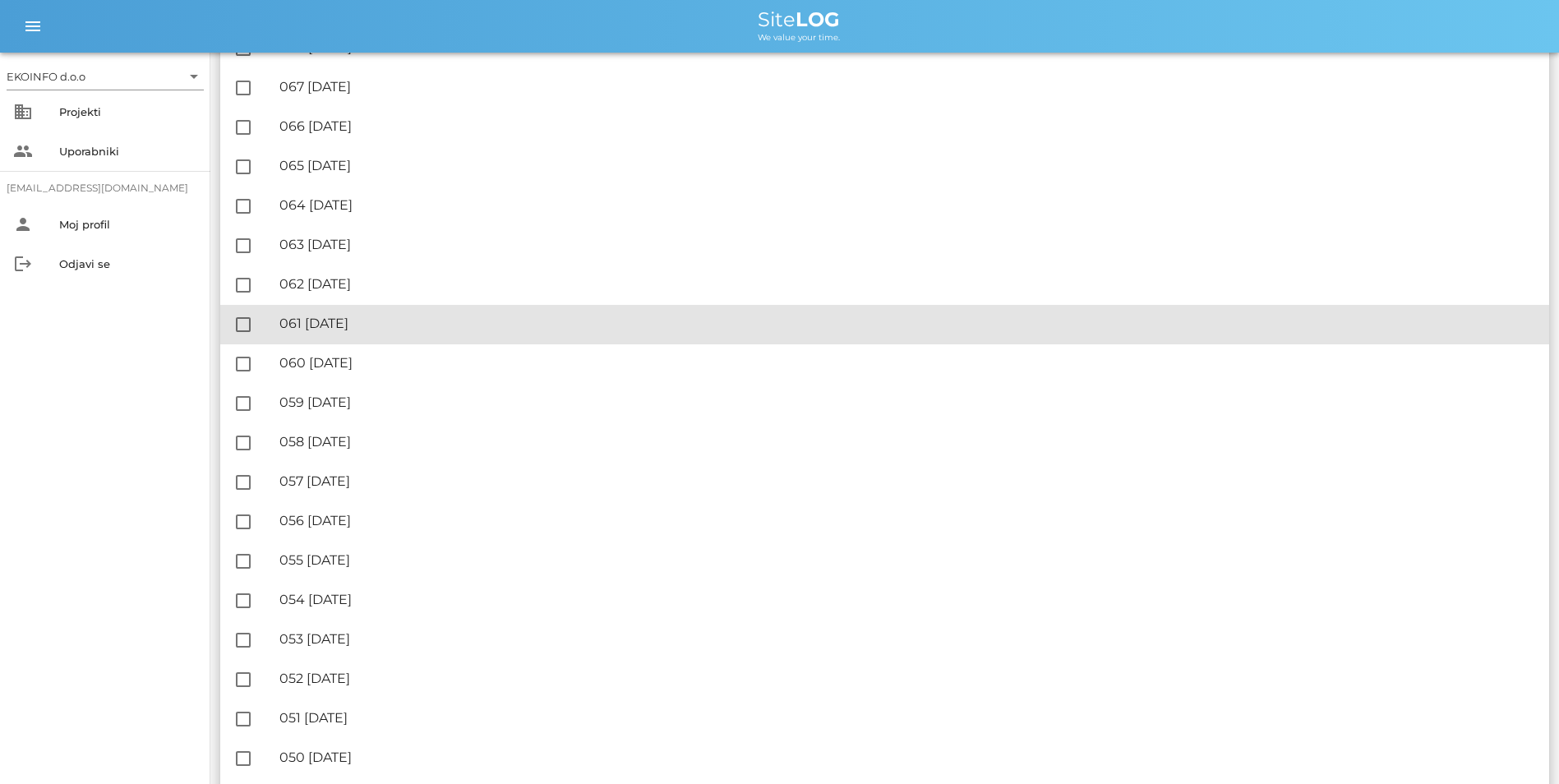
click at [367, 328] on div "🔏 061 [DATE]" at bounding box center [908, 323] width 1257 height 16
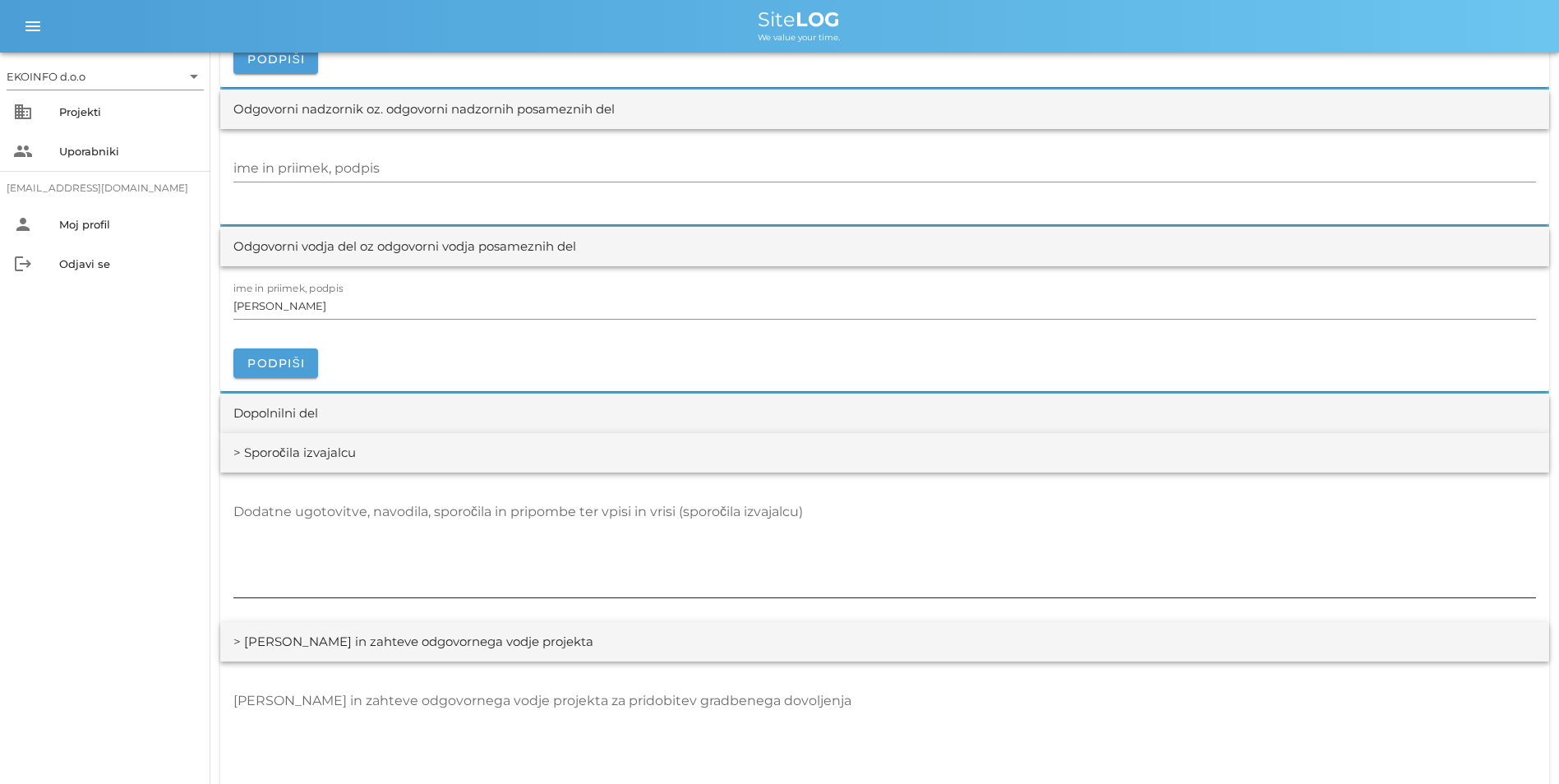
scroll to position [1889, 0]
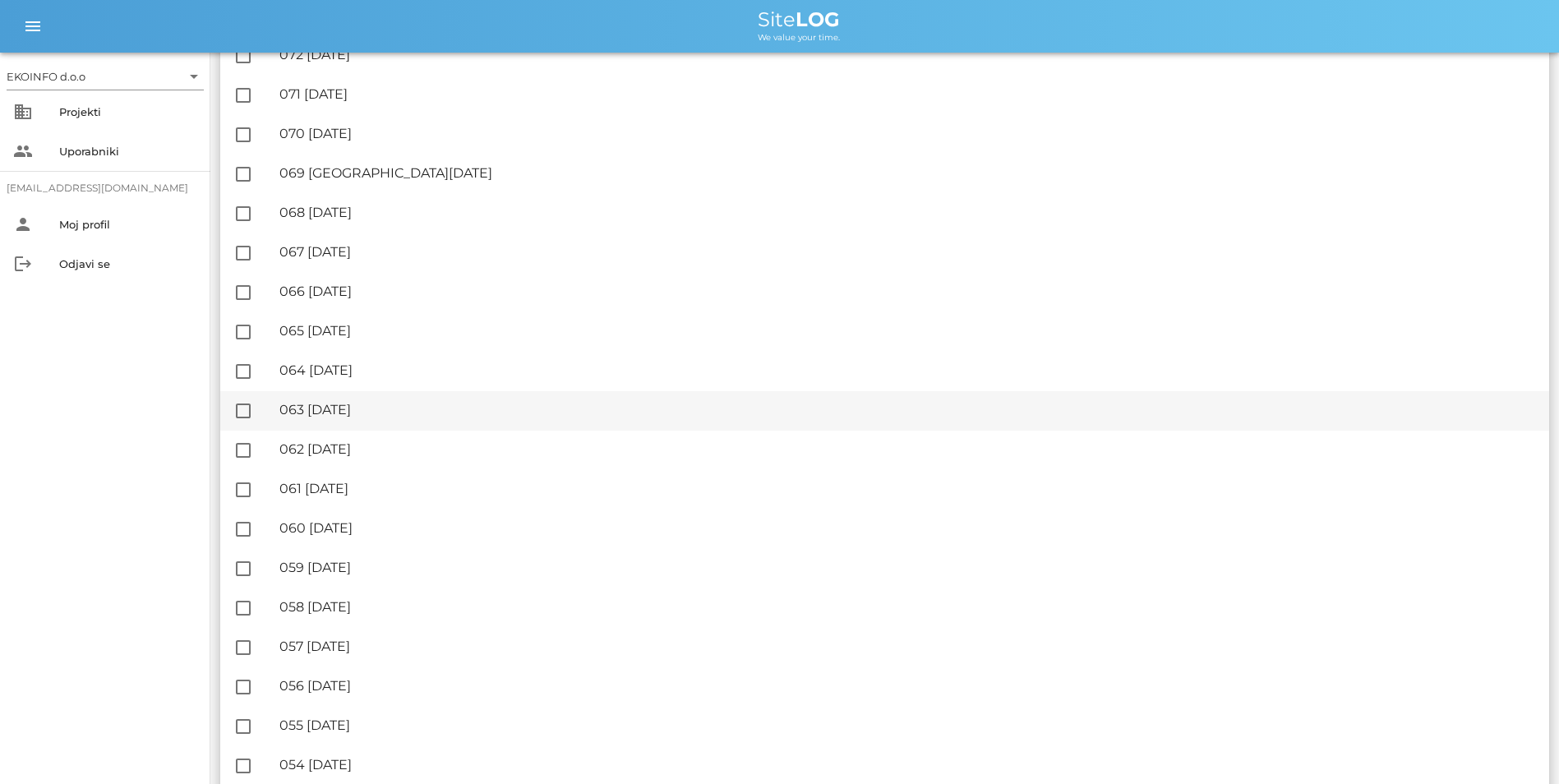
scroll to position [246, 0]
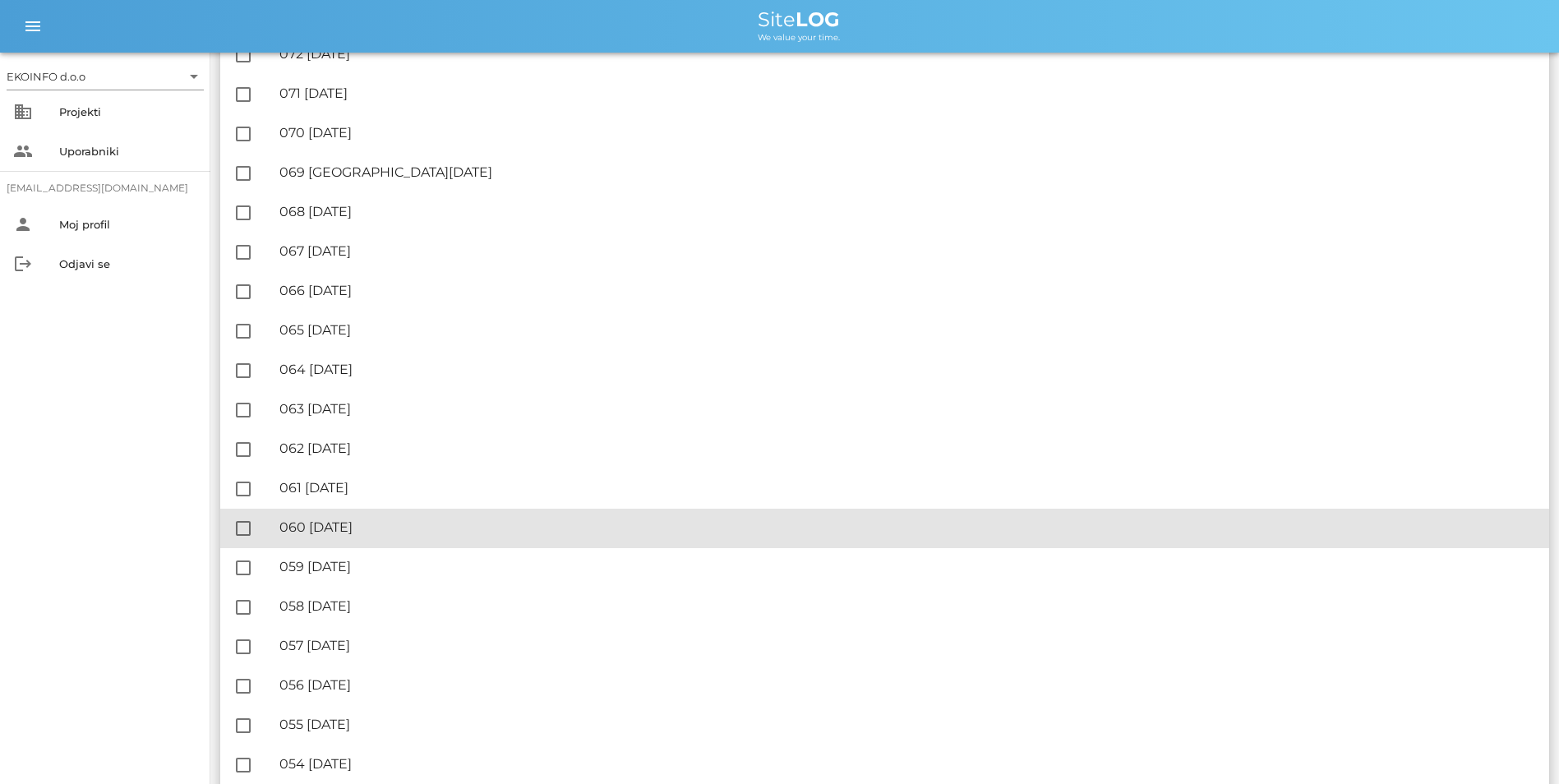
click at [412, 530] on div "🔏 060 [DATE]" at bounding box center [908, 527] width 1257 height 16
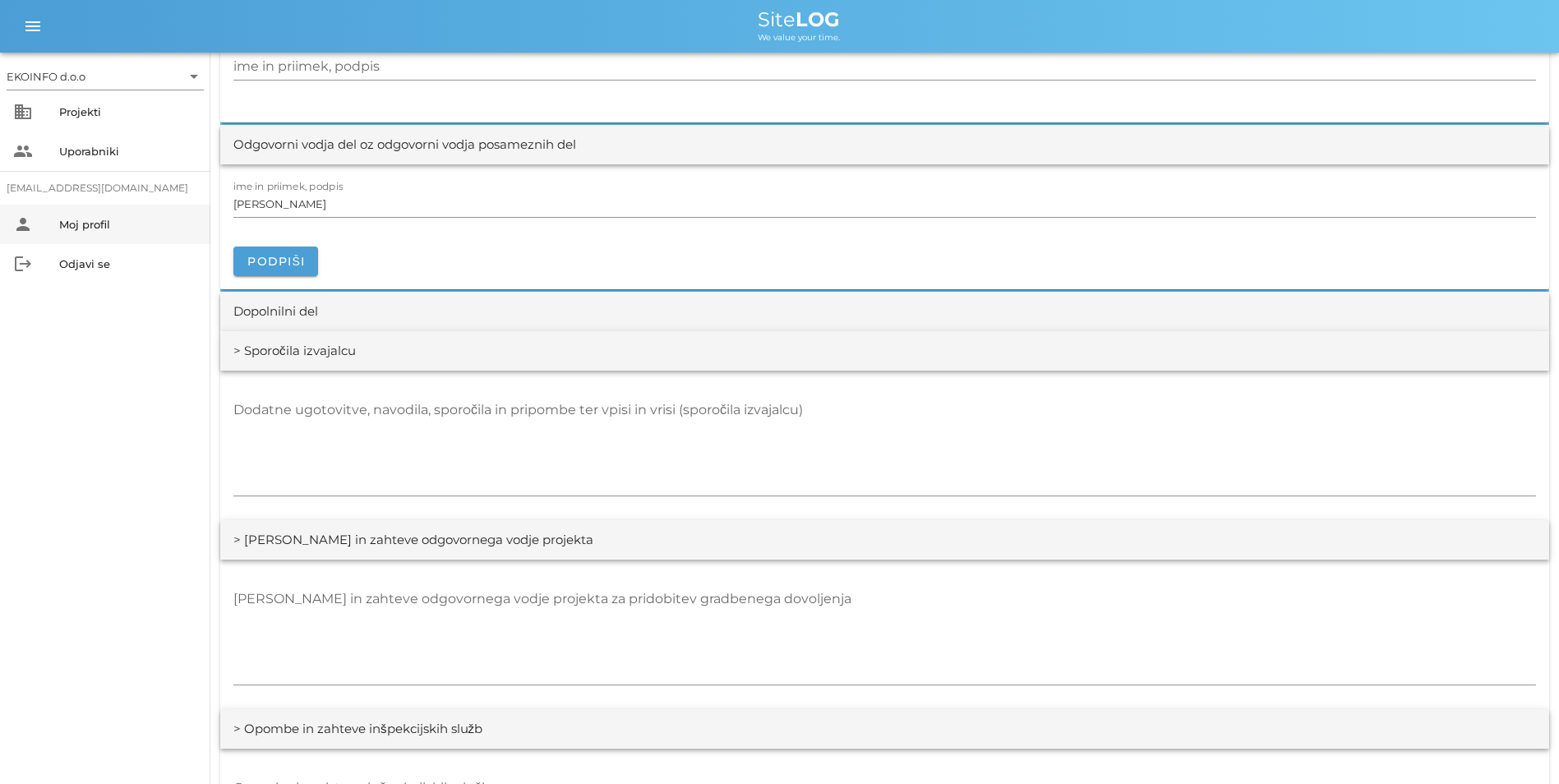
scroll to position [1972, 0]
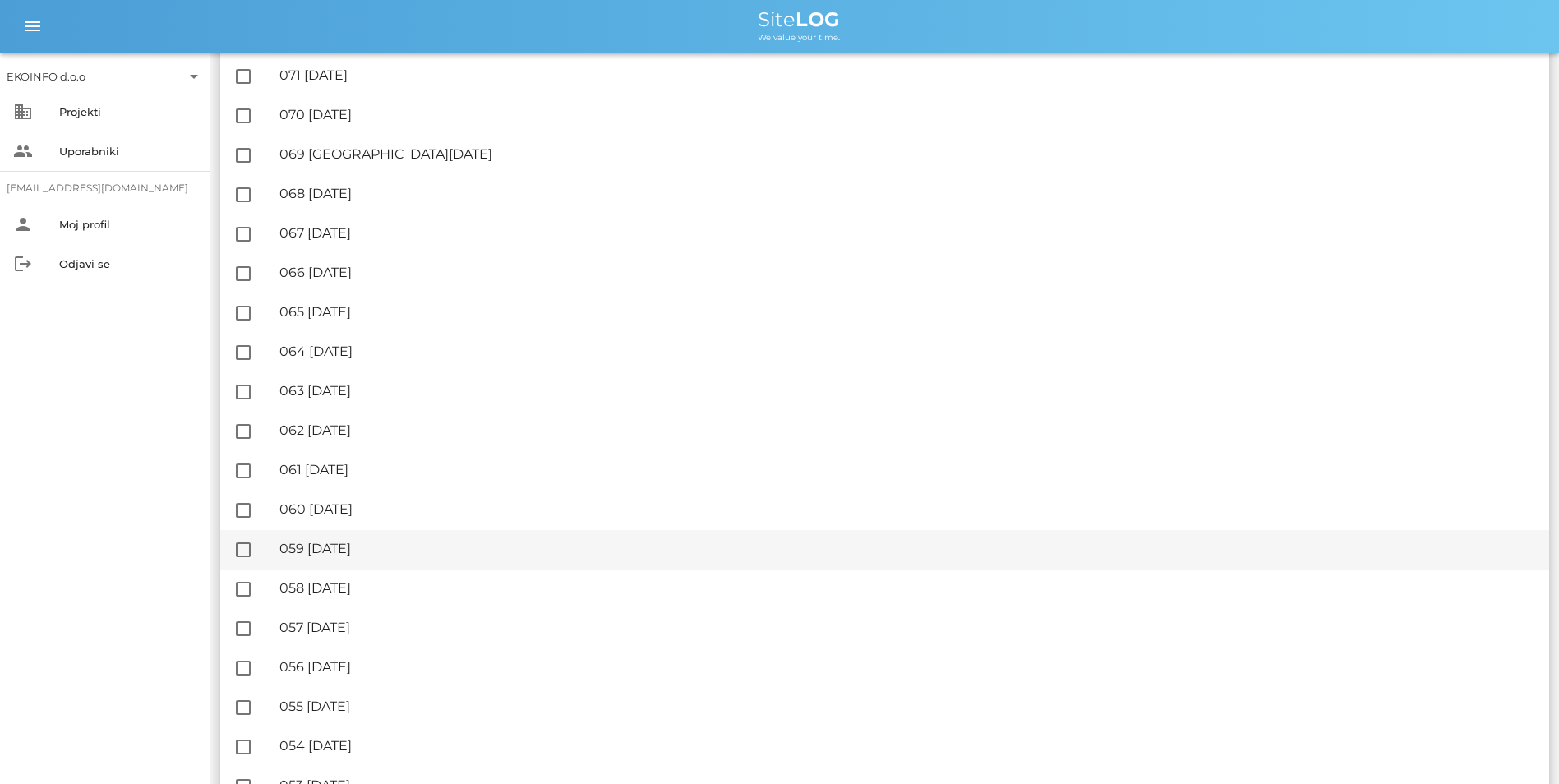
scroll to position [328, 0]
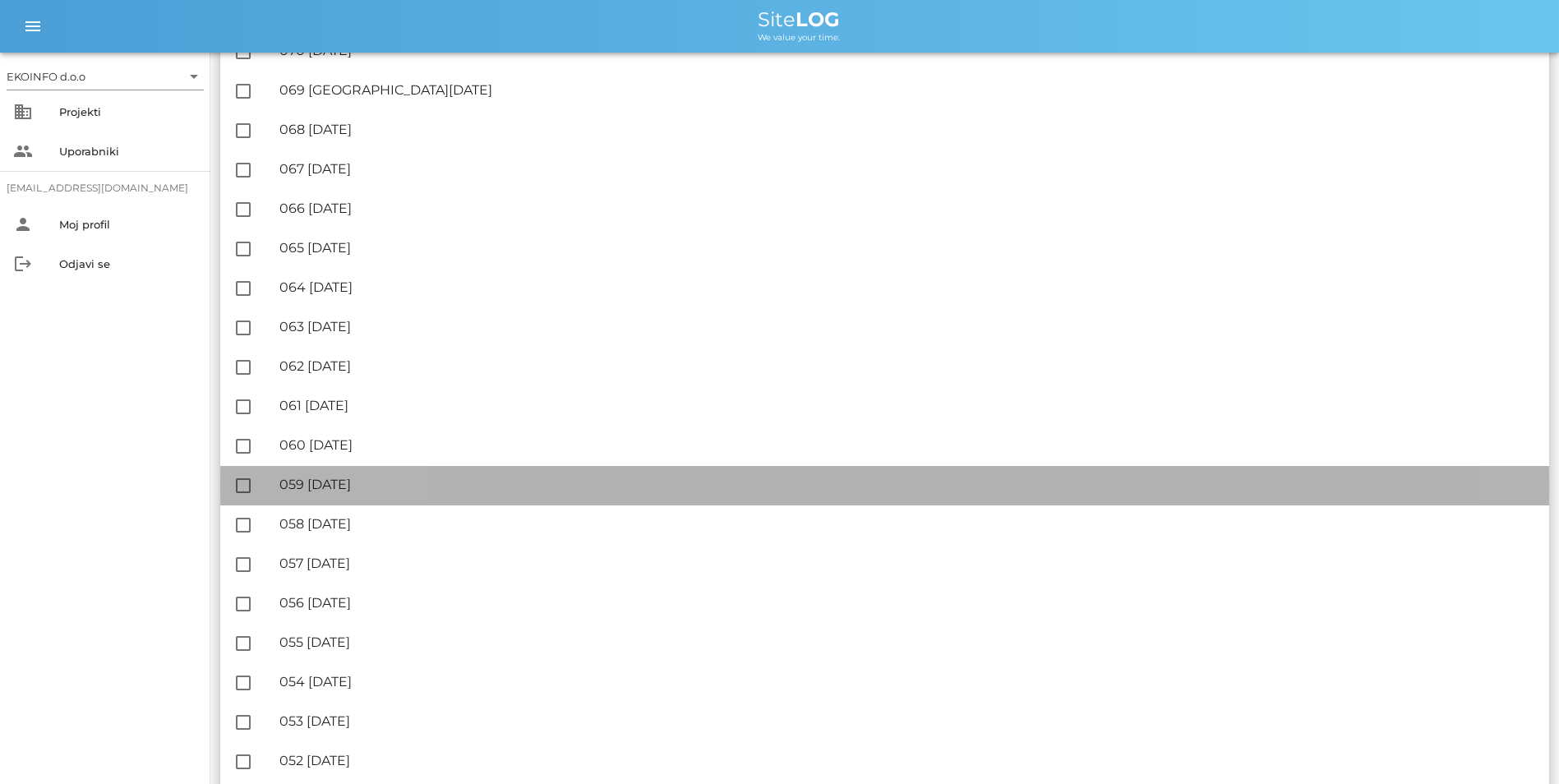
click at [395, 482] on div "🔏 059 [DATE]" at bounding box center [908, 484] width 1257 height 16
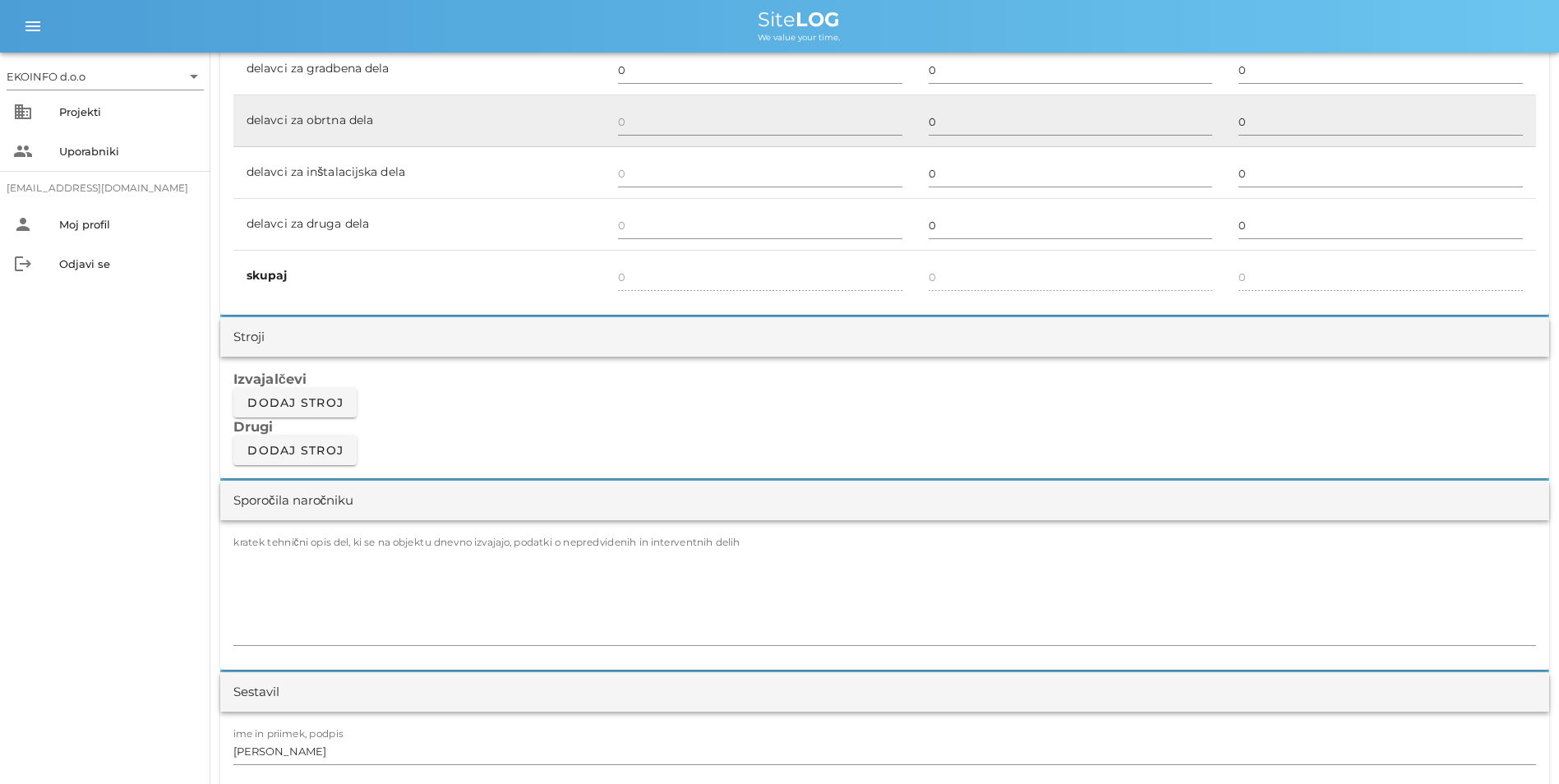
scroll to position [1150, 0]
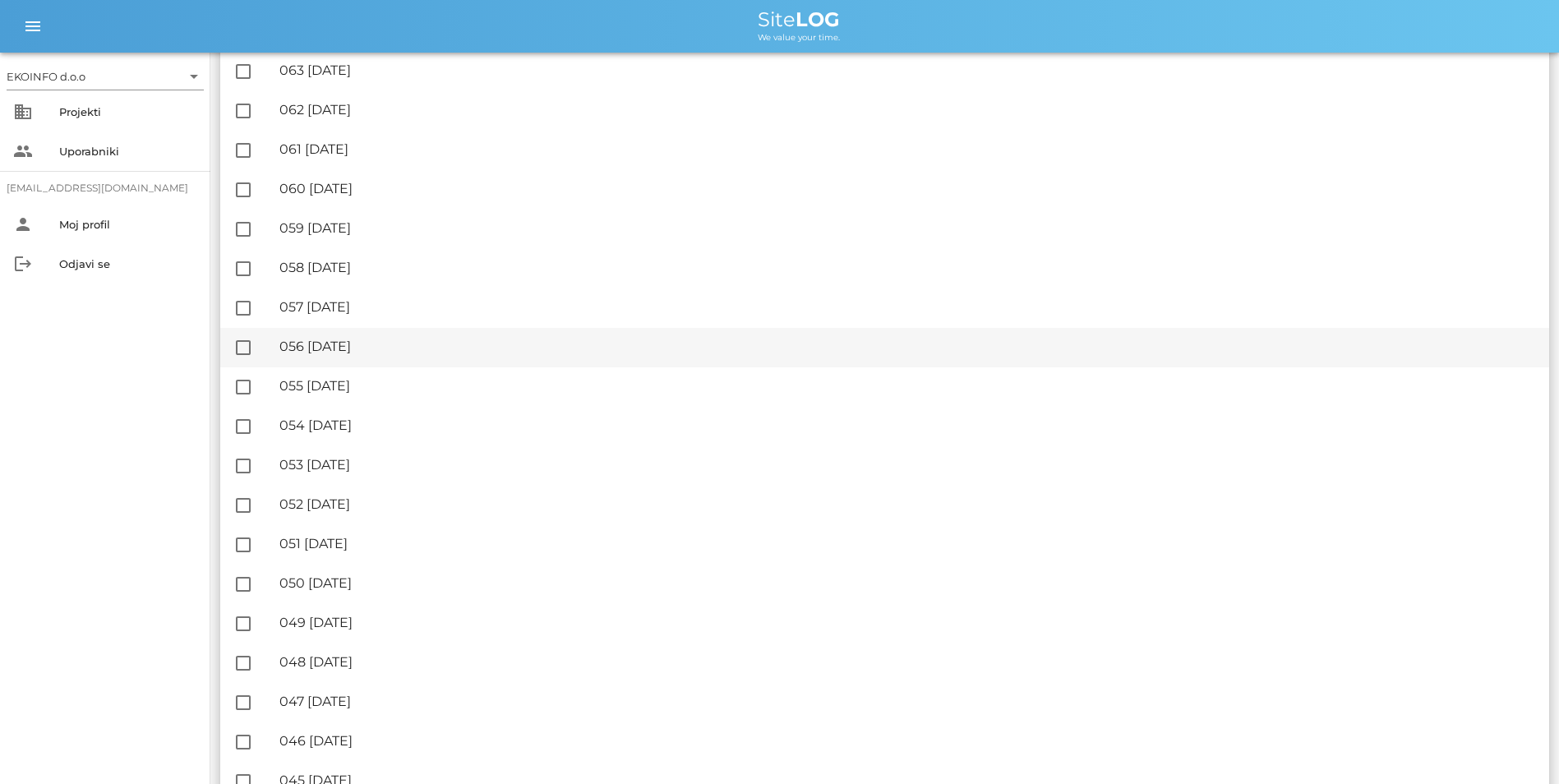
scroll to position [657, 0]
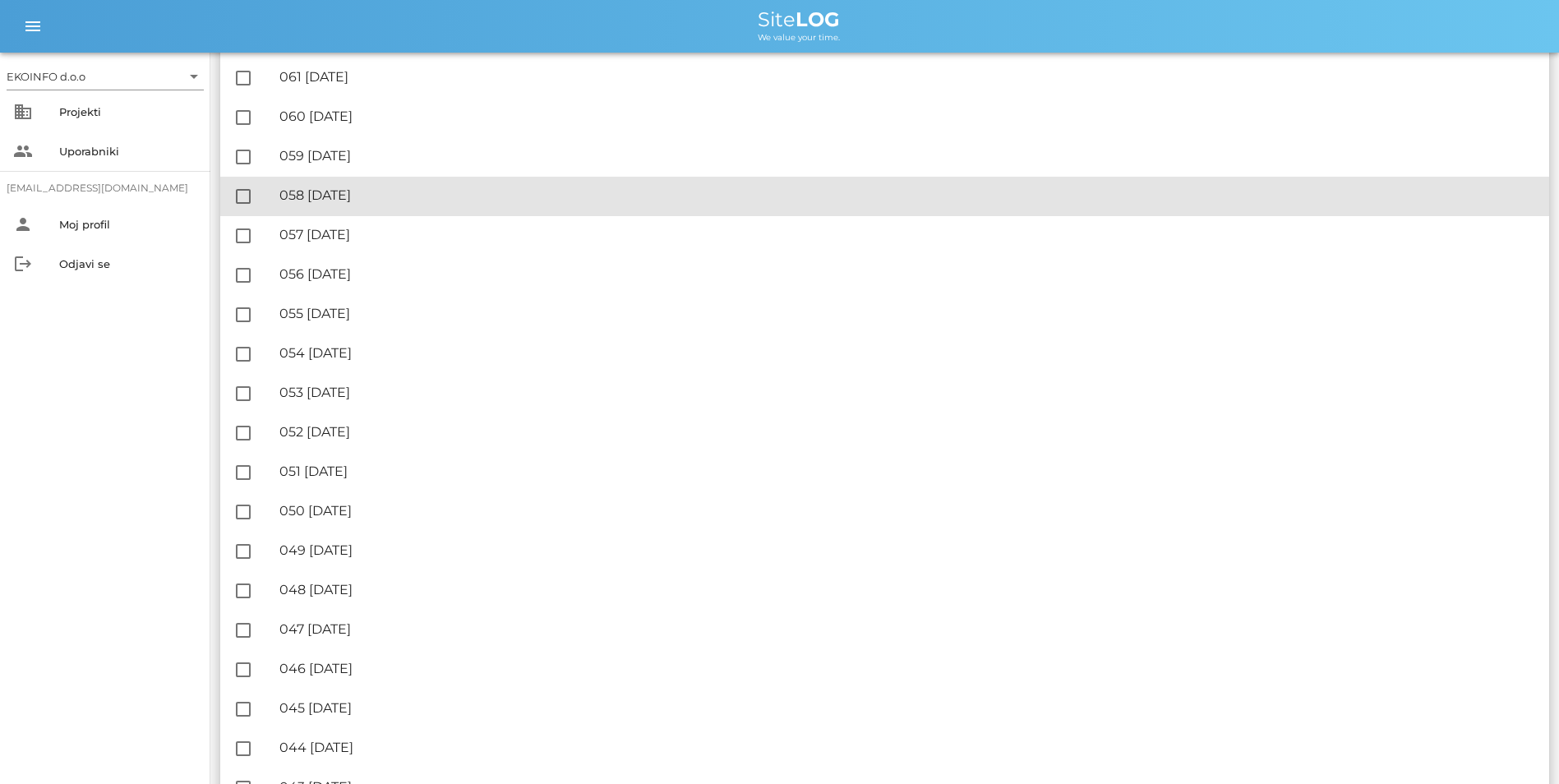
click at [402, 190] on div "🔏 058 [DATE]" at bounding box center [908, 195] width 1257 height 16
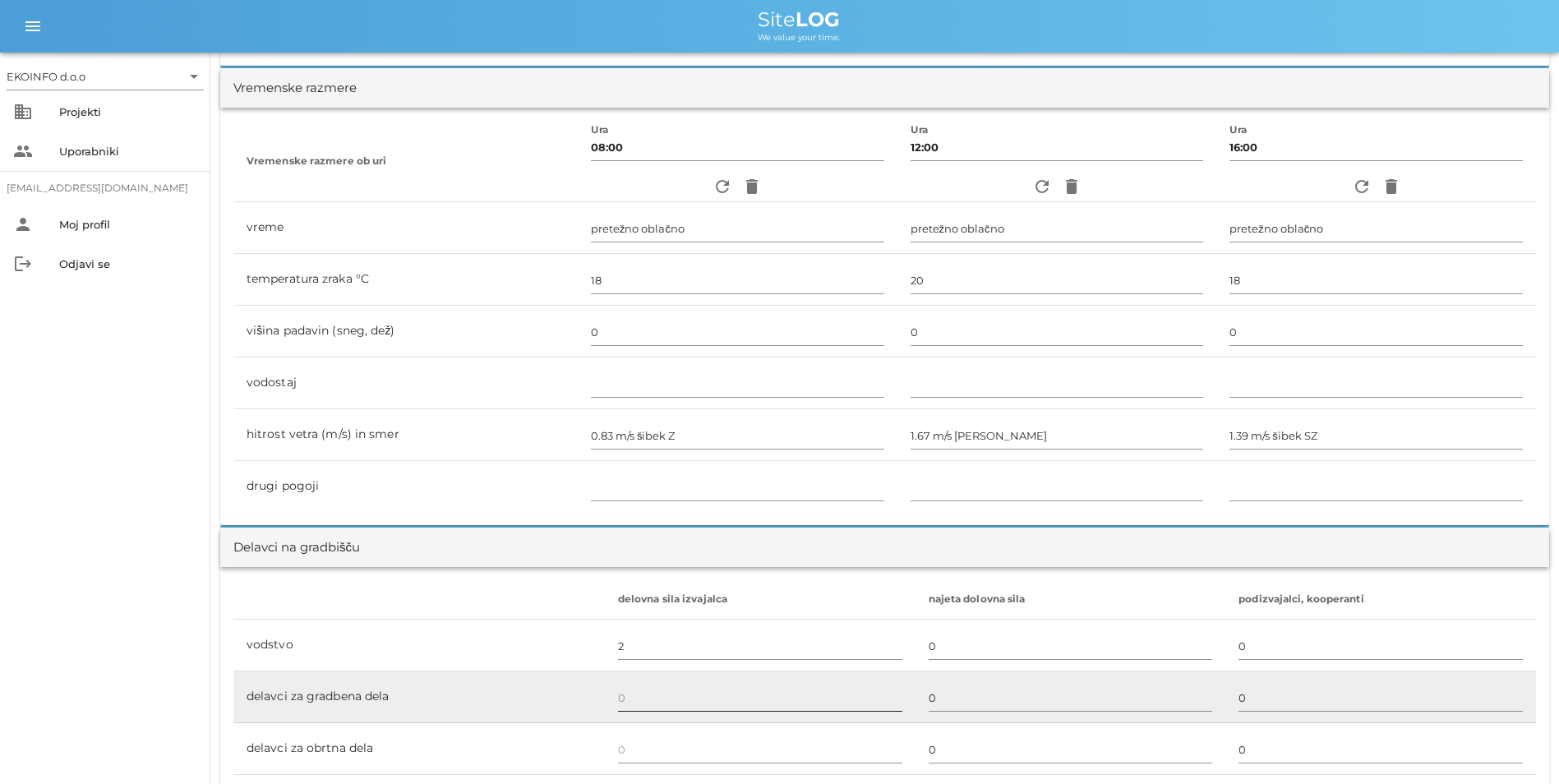
scroll to position [657, 0]
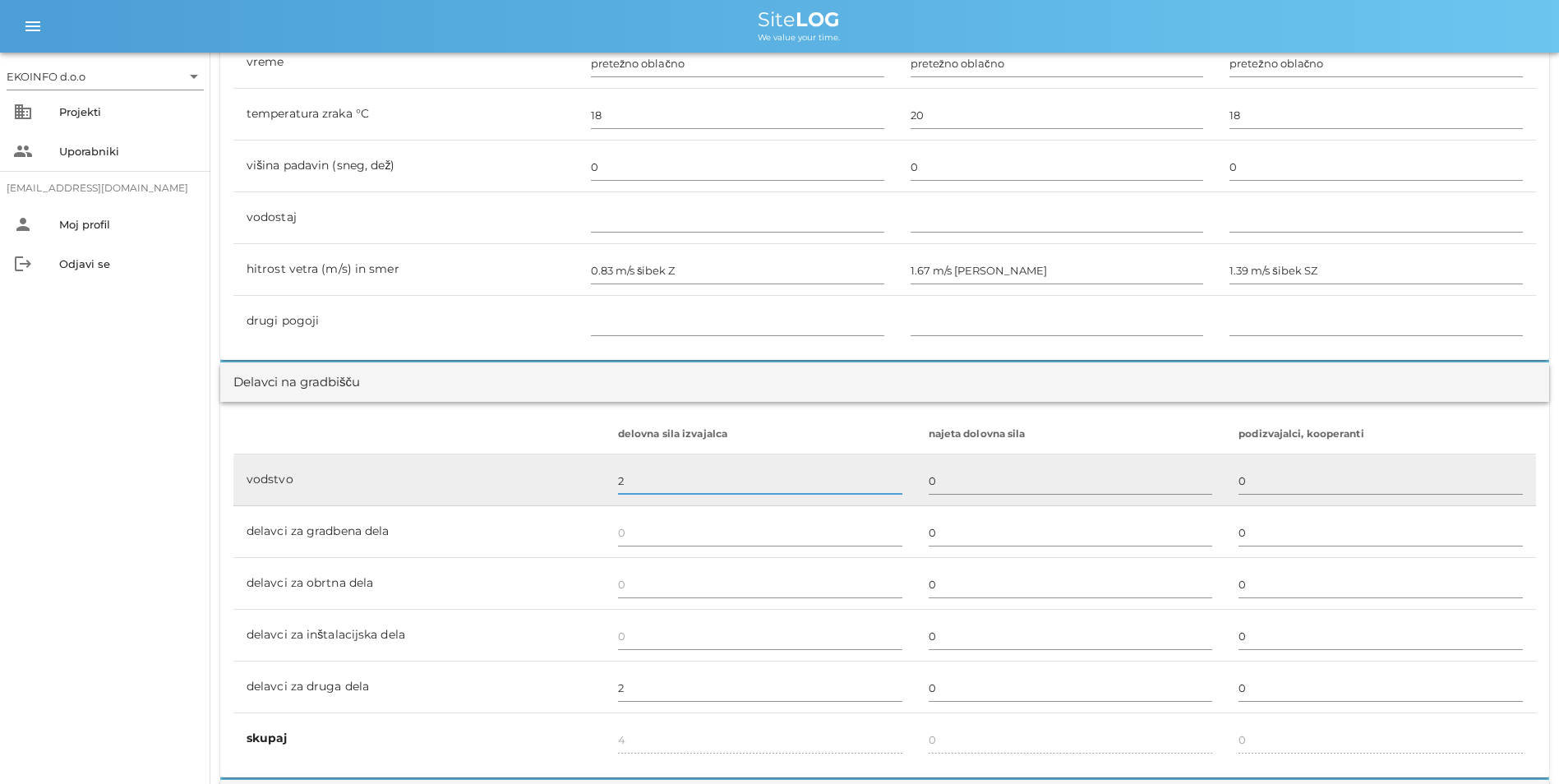
click at [624, 487] on input "2" at bounding box center [760, 481] width 284 height 26
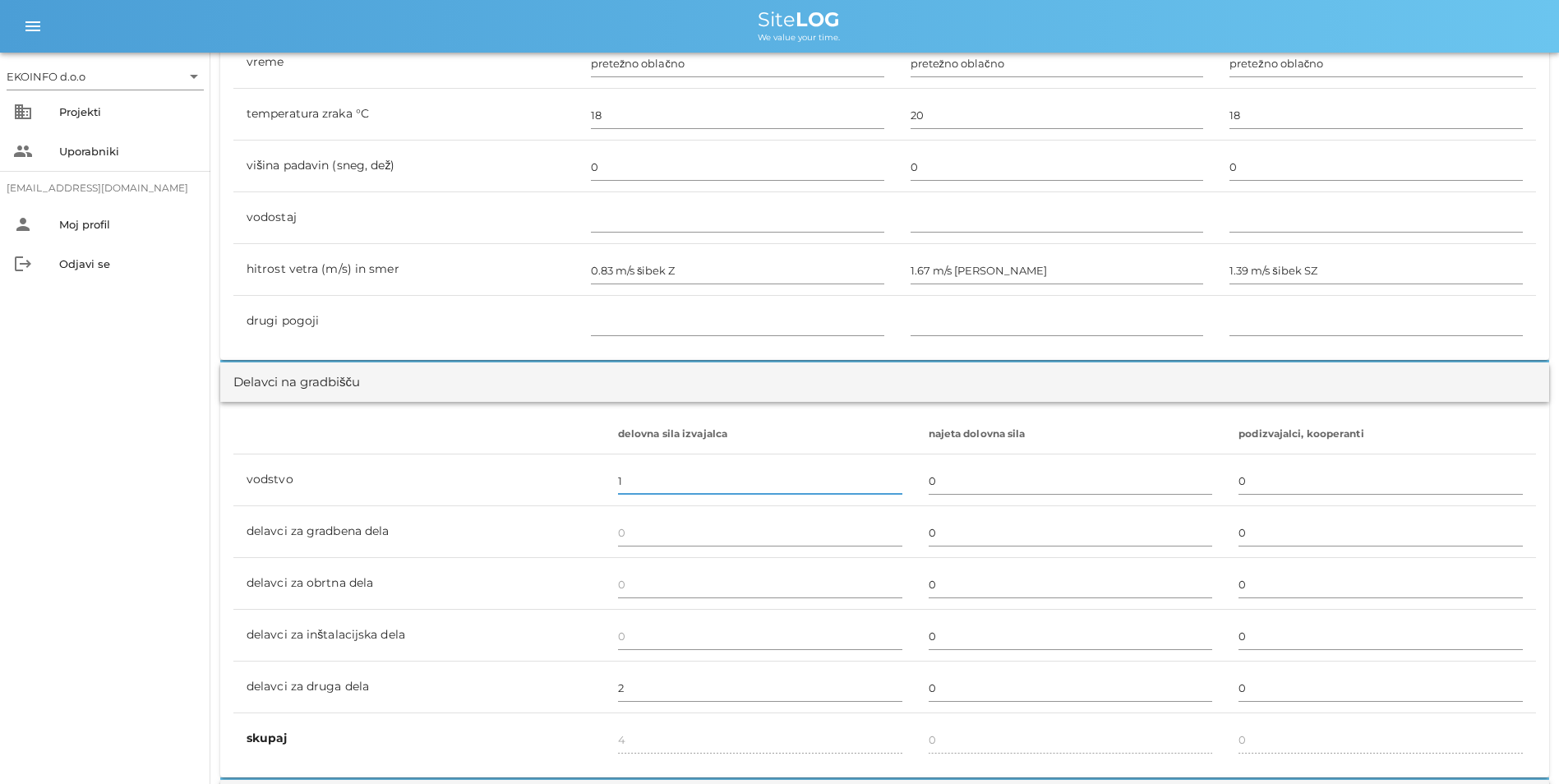
type input "1"
type input "3"
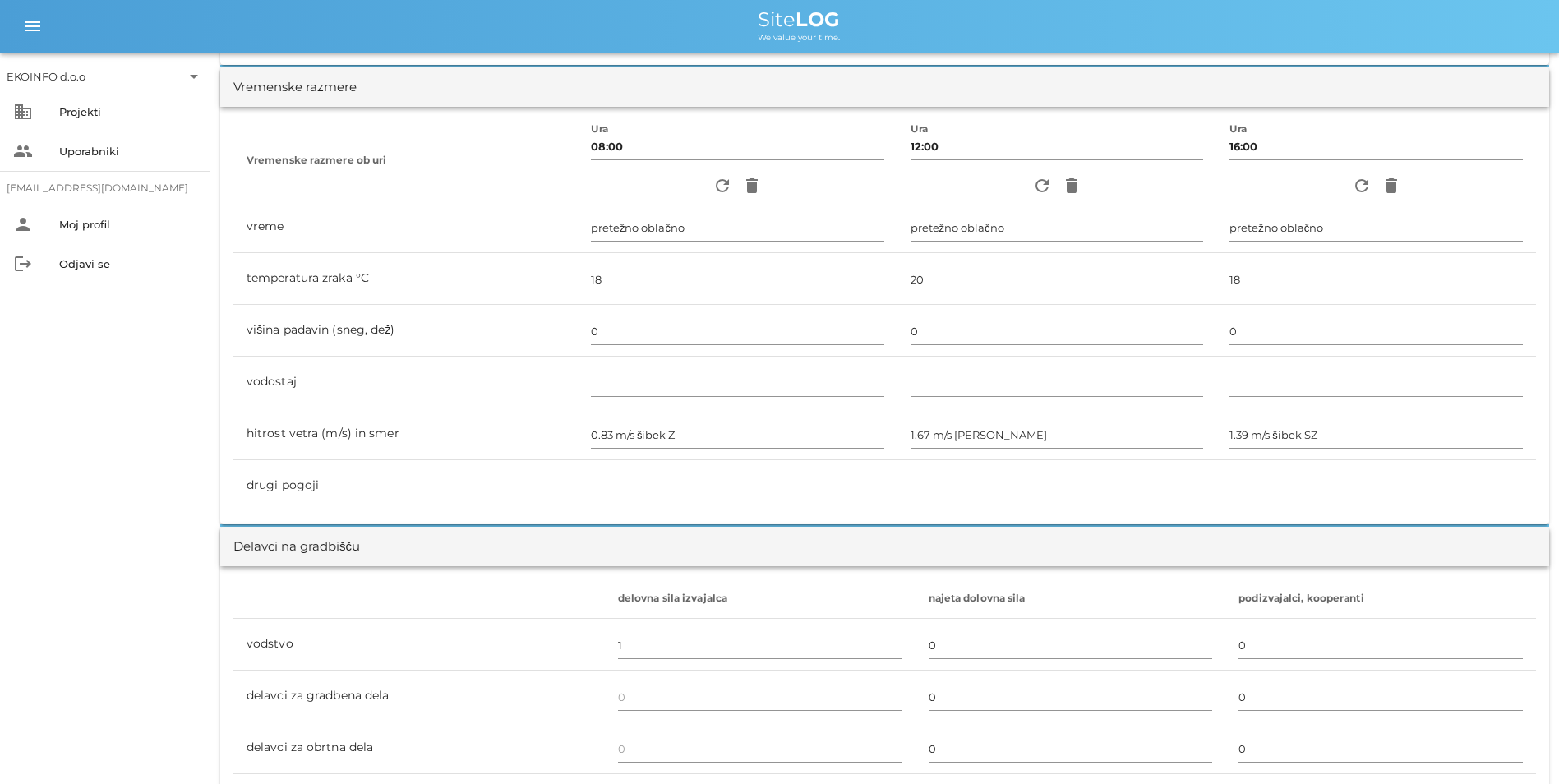
scroll to position [0, 0]
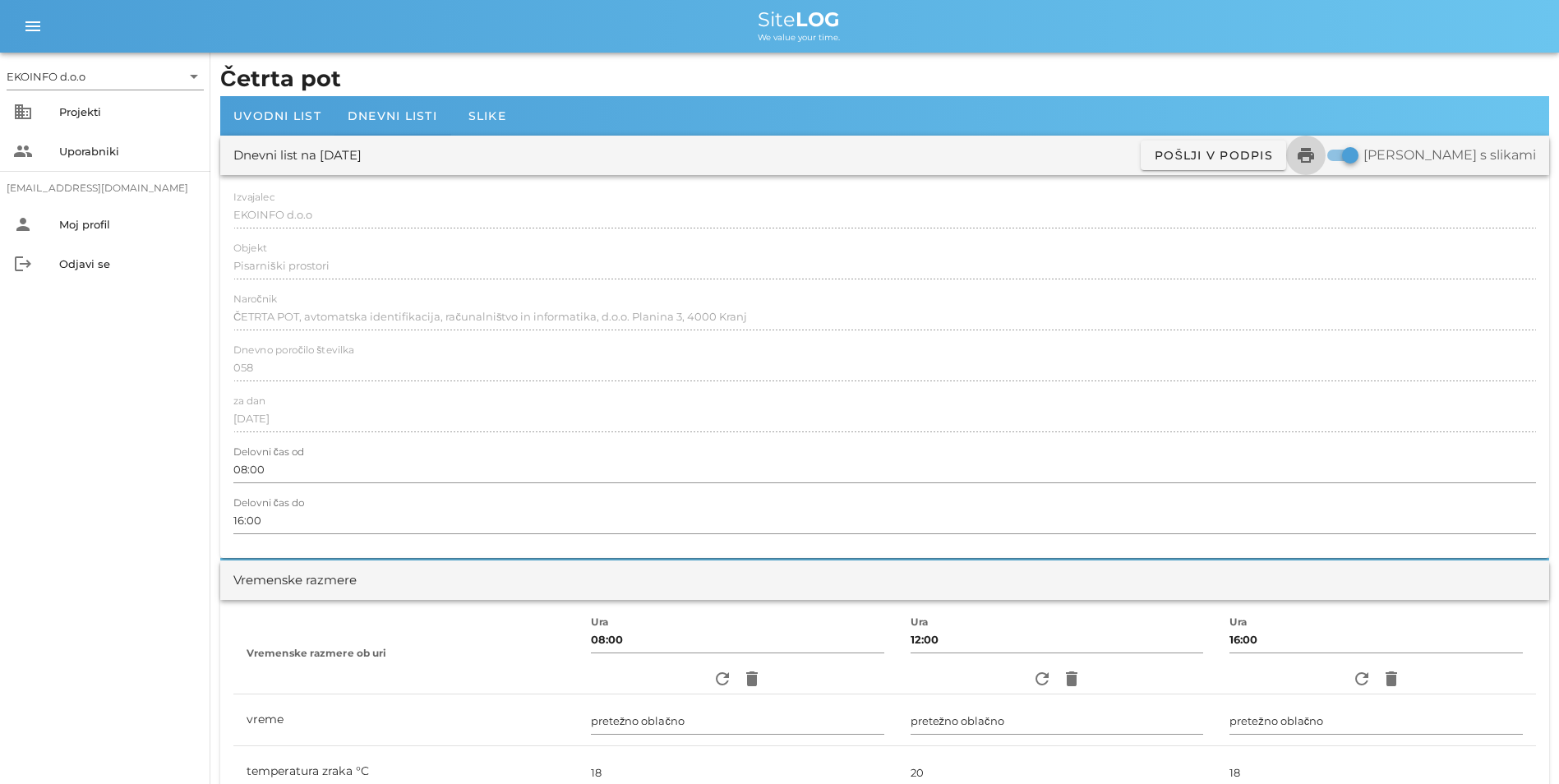
click at [1315, 155] on icon "print" at bounding box center [1306, 155] width 20 height 20
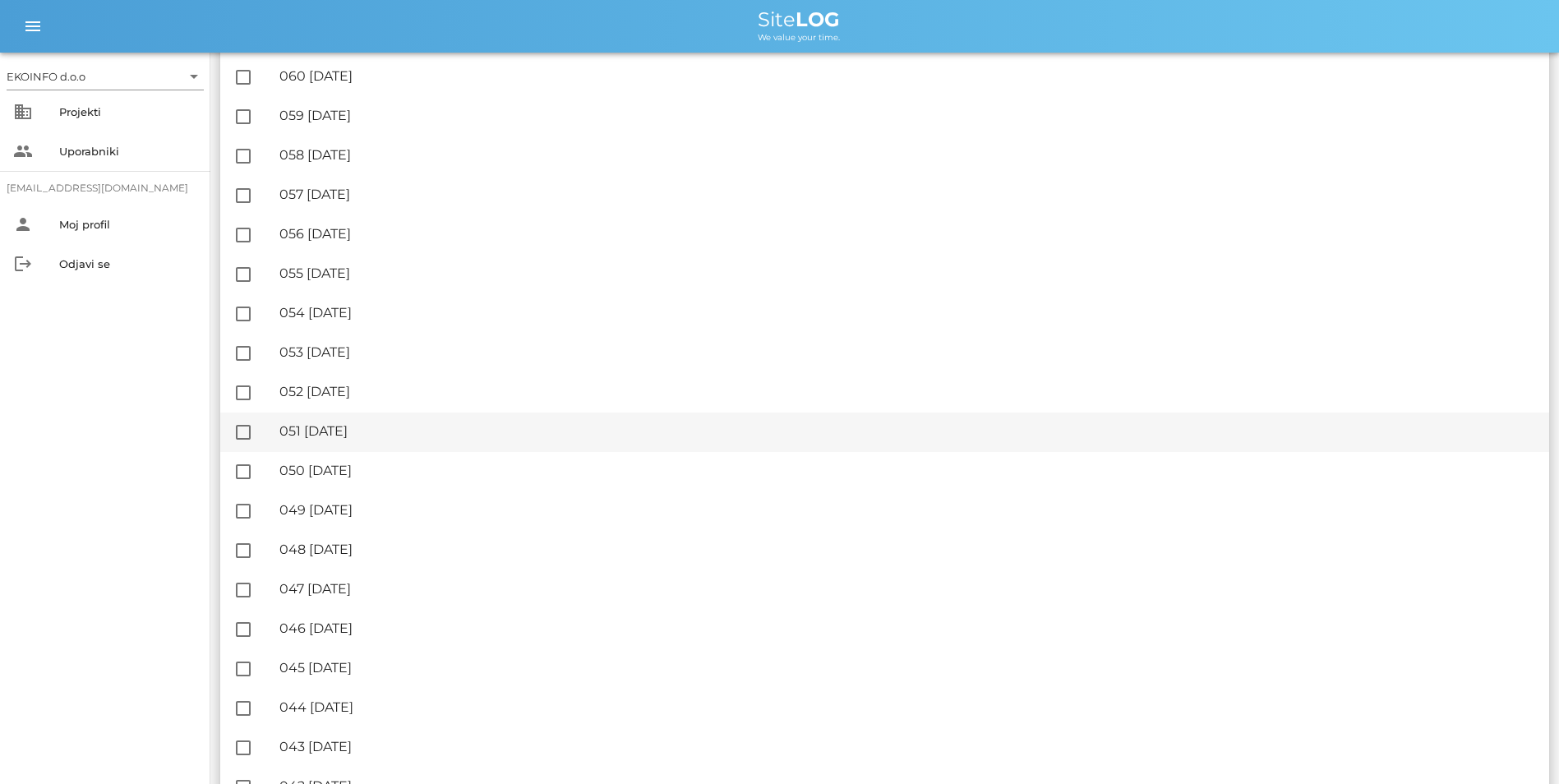
scroll to position [739, 0]
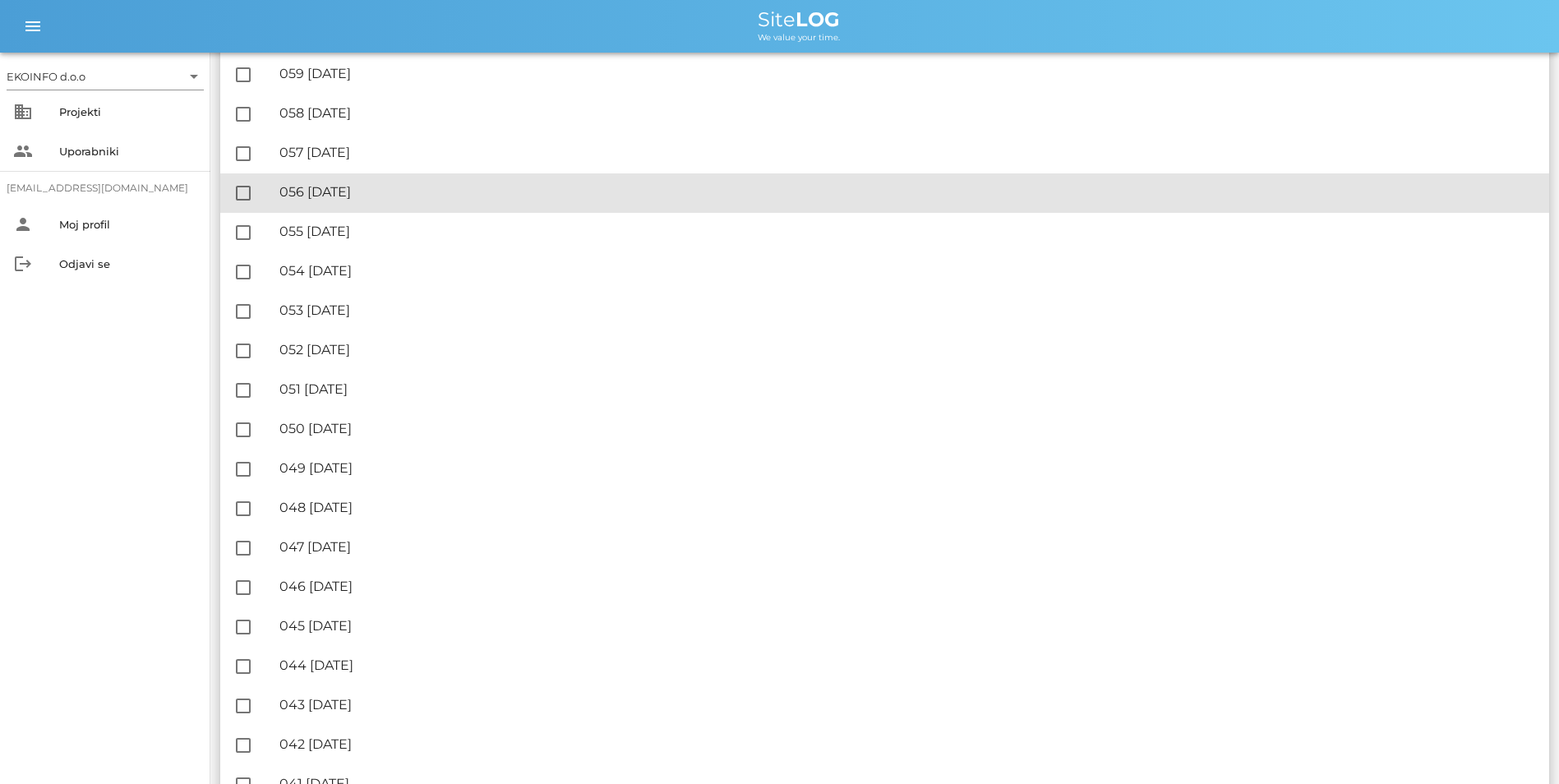
click at [371, 187] on div "🔏 056 [DATE]" at bounding box center [908, 192] width 1257 height 16
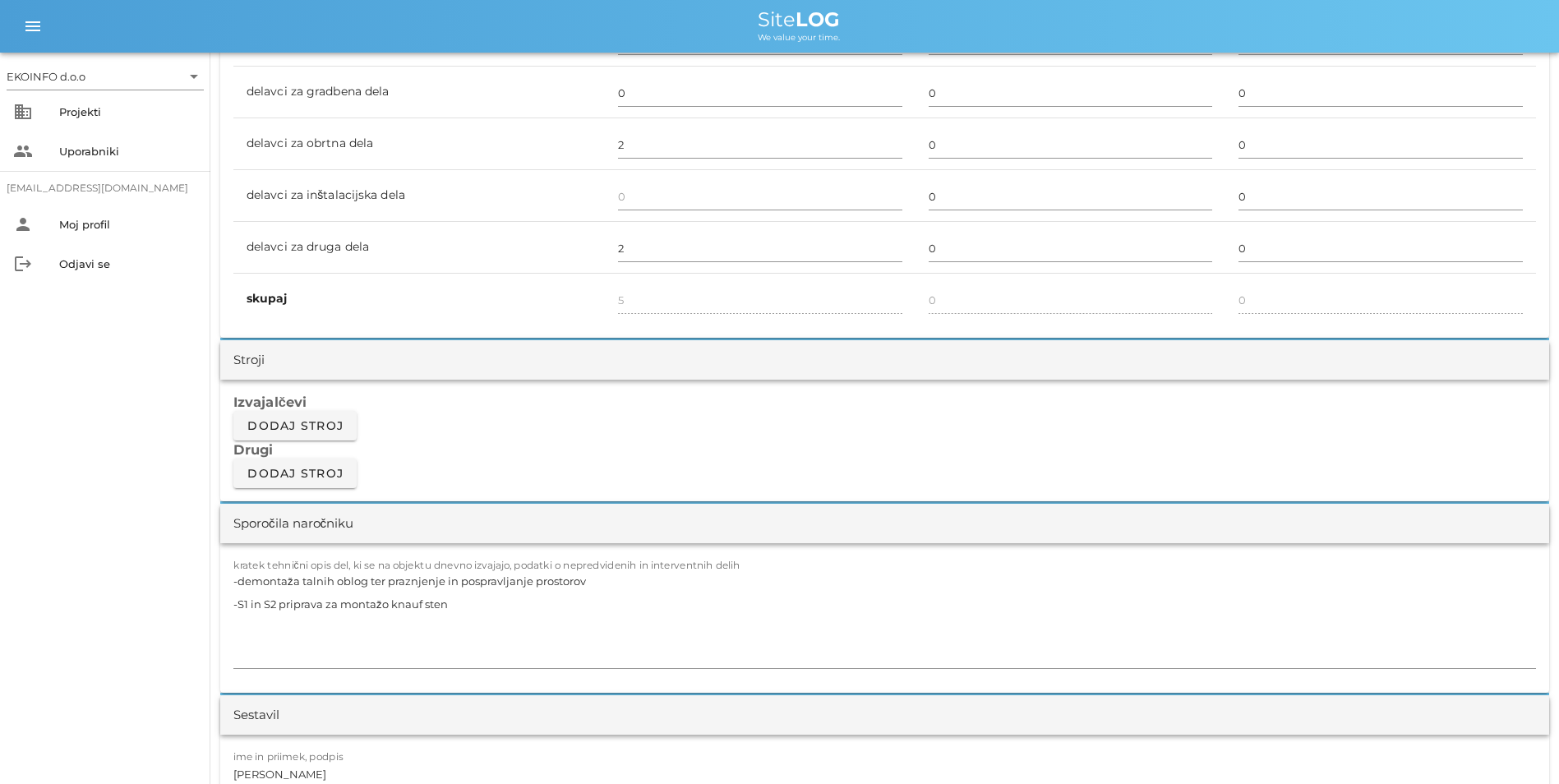
scroll to position [1068, 0]
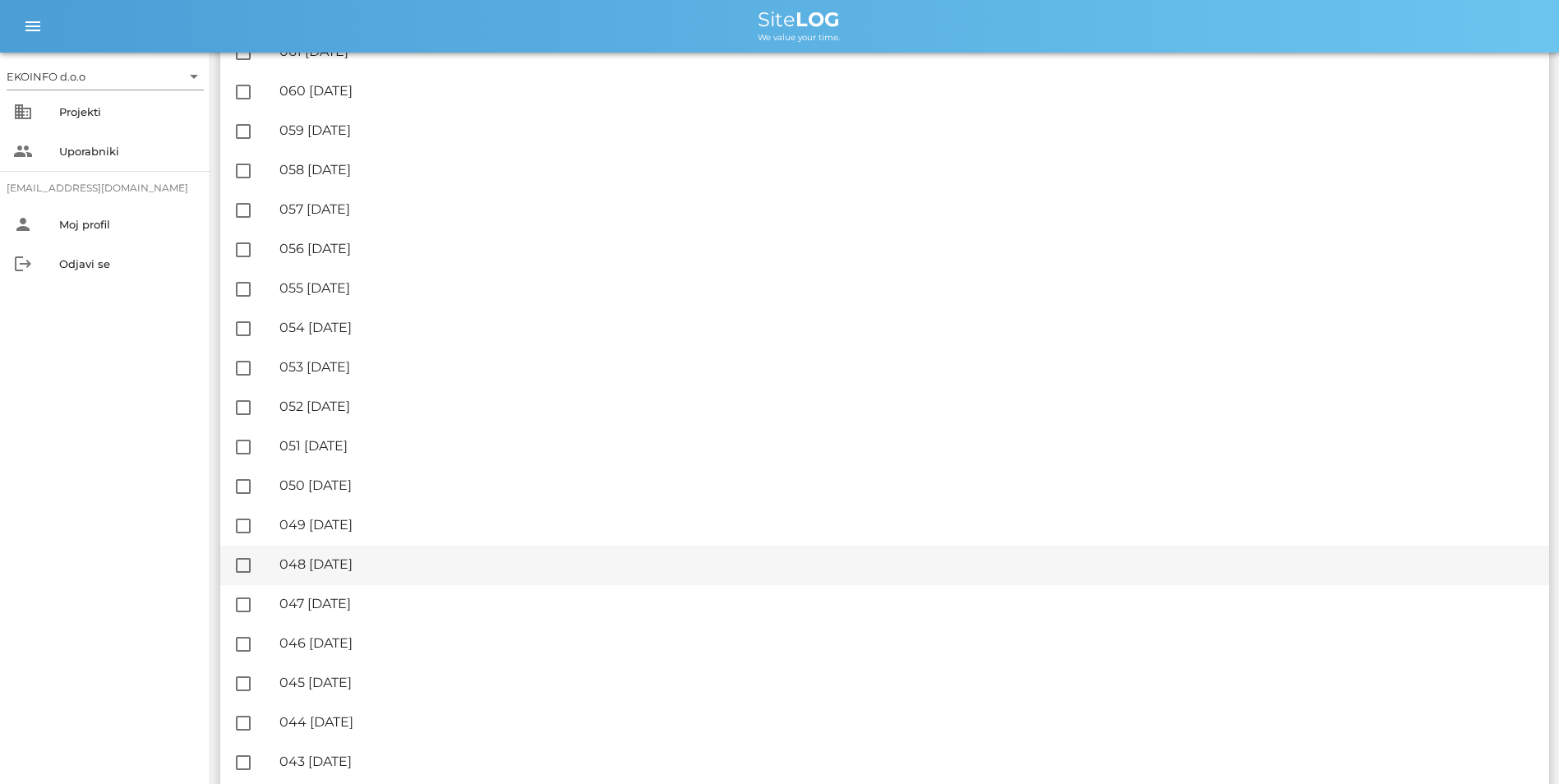
scroll to position [657, 0]
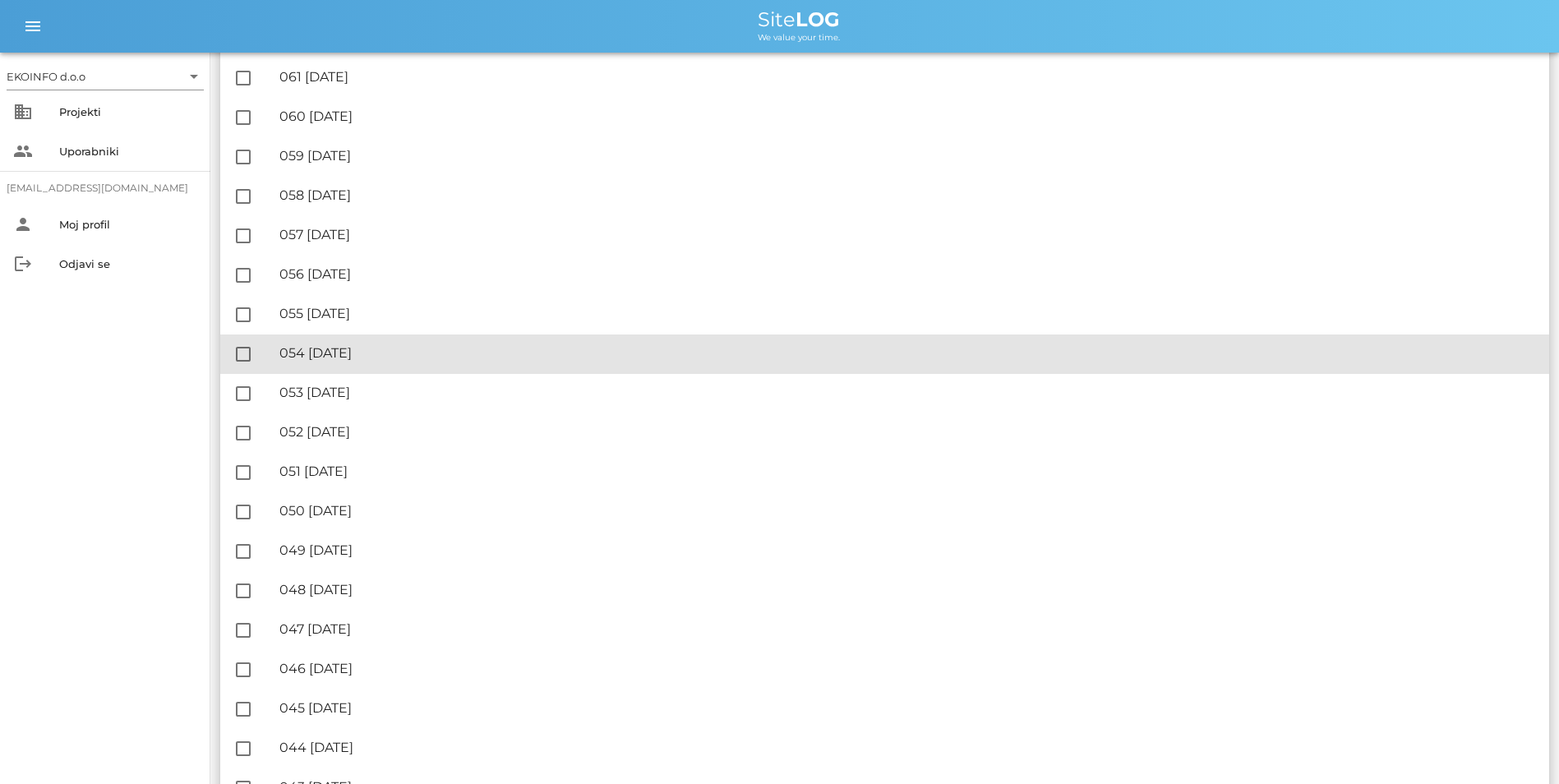
click at [391, 357] on div "🔏 054 [DATE]" at bounding box center [908, 353] width 1257 height 16
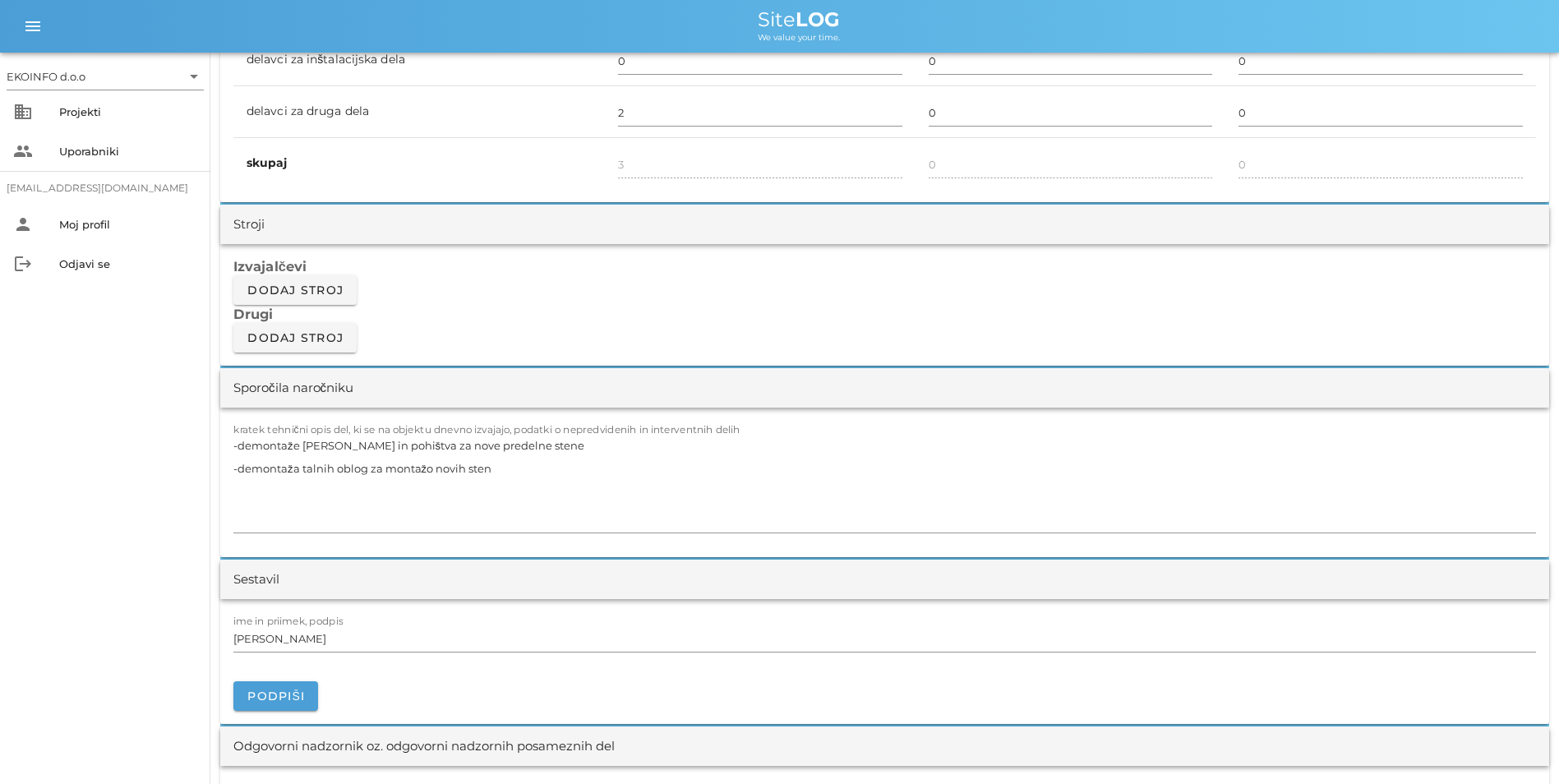
scroll to position [1150, 0]
